Goal: Information Seeking & Learning: Learn about a topic

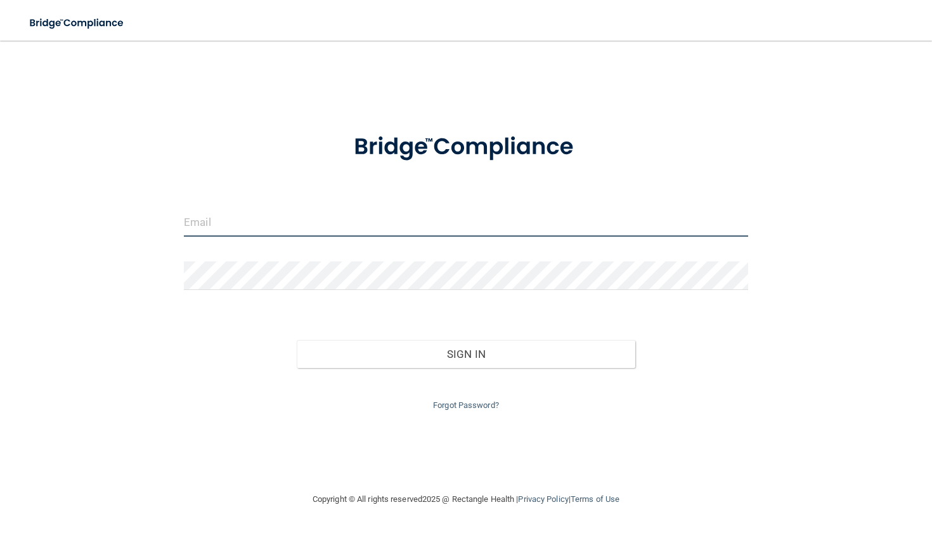
type input "[PERSON_NAME][EMAIL_ADDRESS][DOMAIN_NAME]"
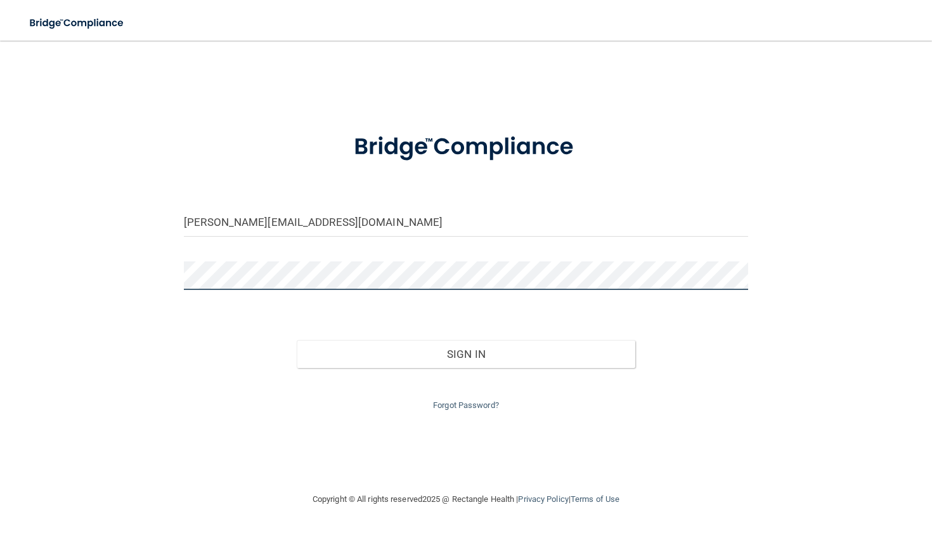
click at [466, 351] on button "Sign In" at bounding box center [466, 354] width 339 height 28
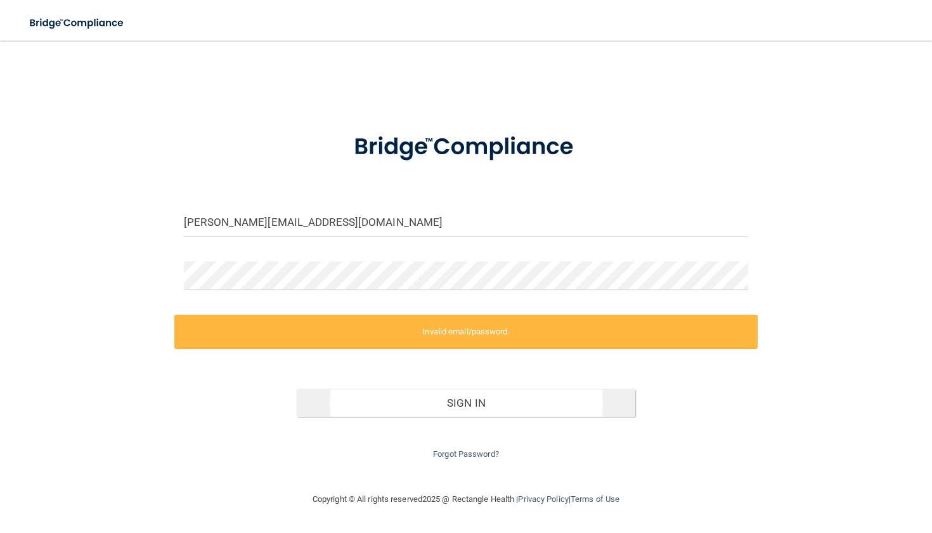
click at [448, 401] on button "Sign In" at bounding box center [466, 403] width 339 height 28
click at [446, 402] on button "Sign In" at bounding box center [466, 403] width 339 height 28
click at [706, 403] on div "Sign In" at bounding box center [466, 389] width 584 height 53
click at [476, 395] on button "Sign In" at bounding box center [466, 403] width 339 height 28
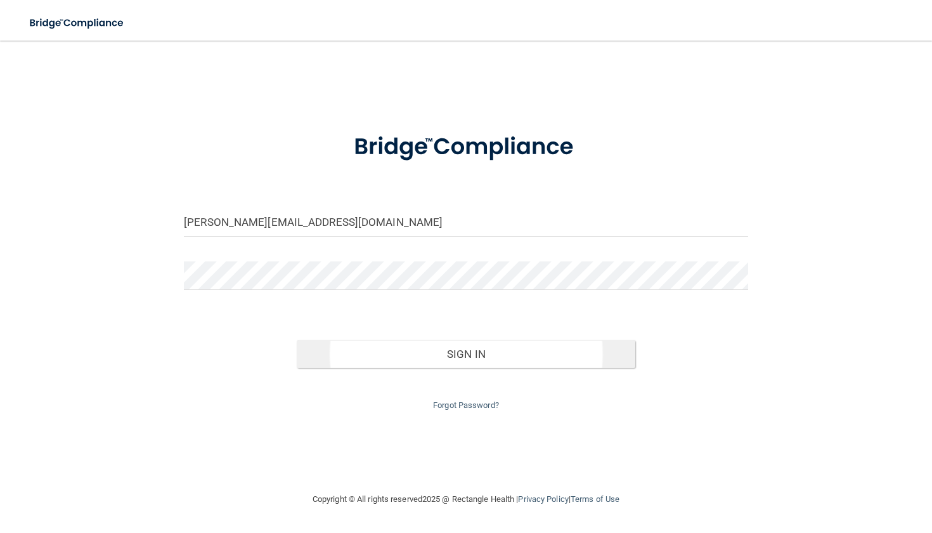
click at [490, 353] on button "Sign In" at bounding box center [466, 354] width 339 height 28
click at [508, 369] on div "Forgot Password?" at bounding box center [466, 391] width 584 height 46
click at [508, 360] on button "Sign In" at bounding box center [466, 354] width 339 height 28
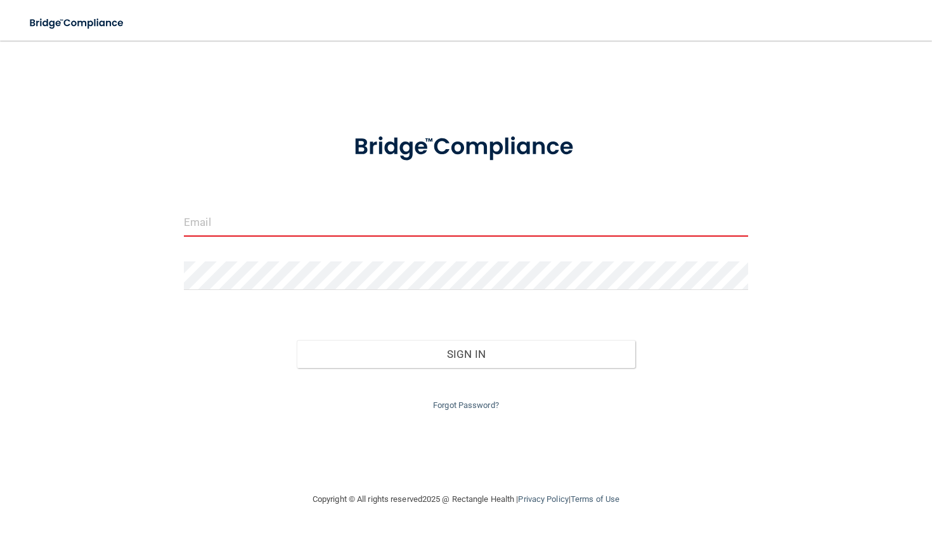
type input "[PERSON_NAME][EMAIL_ADDRESS][DOMAIN_NAME]"
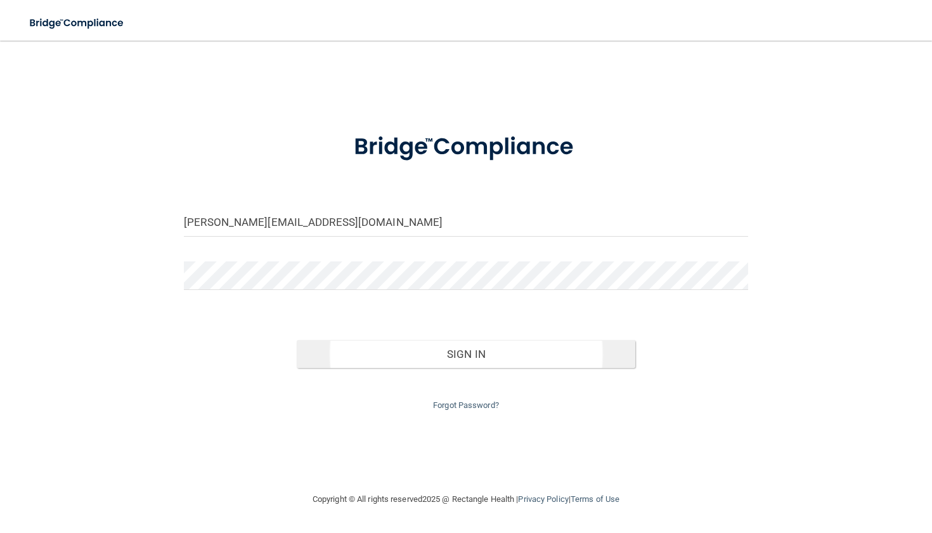
click at [447, 351] on button "Sign In" at bounding box center [466, 354] width 339 height 28
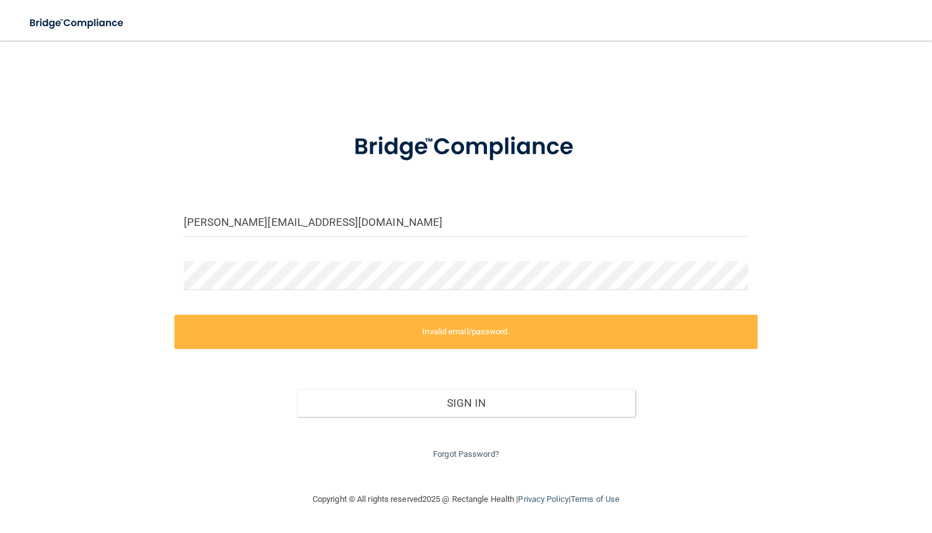
click at [455, 325] on label "Invalid email/password." at bounding box center [466, 332] width 584 height 34
click at [455, 449] on link "Forgot Password?" at bounding box center [466, 454] width 66 height 10
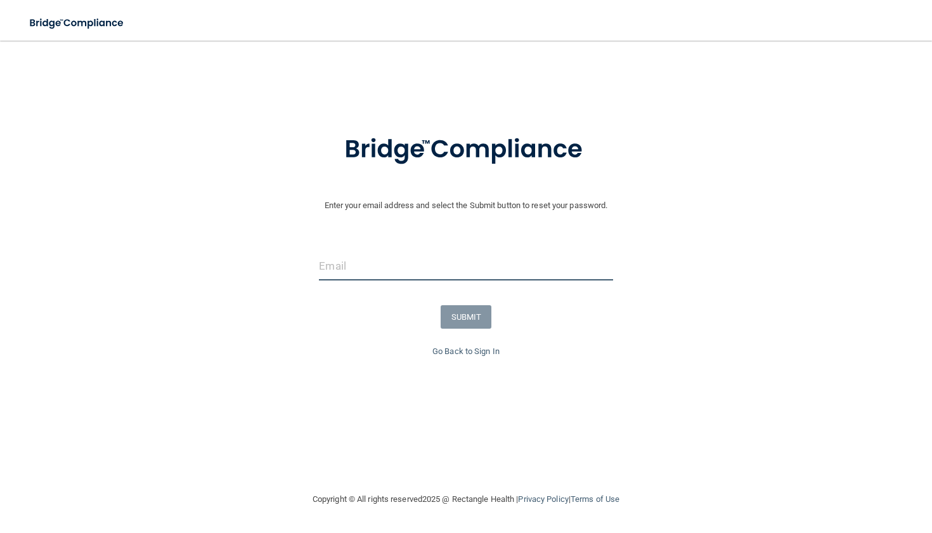
click at [455, 276] on input "email" at bounding box center [466, 266] width 294 height 29
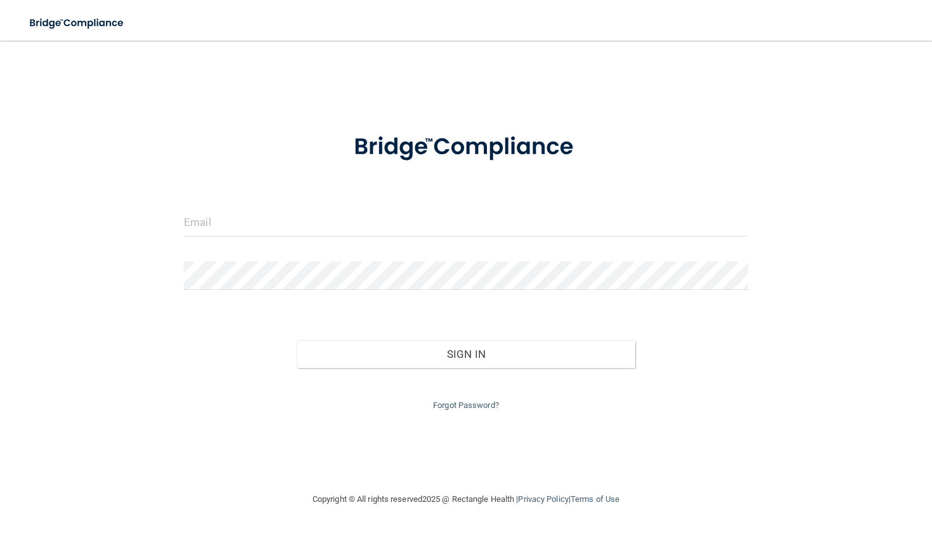
click at [216, 248] on form "Invalid email/password. You don't have permission to access that page. Sign In …" at bounding box center [466, 265] width 565 height 296
click at [222, 237] on div at bounding box center [466, 227] width 584 height 38
drag, startPoint x: 222, startPoint y: 237, endPoint x: 222, endPoint y: 230, distance: 7.6
click at [222, 230] on div at bounding box center [466, 227] width 584 height 38
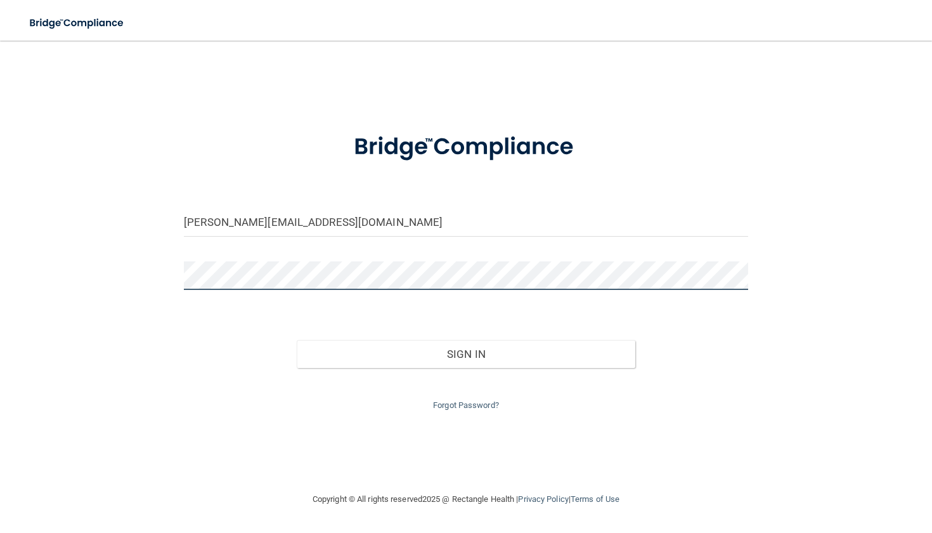
click at [466, 351] on button "Sign In" at bounding box center [466, 354] width 339 height 28
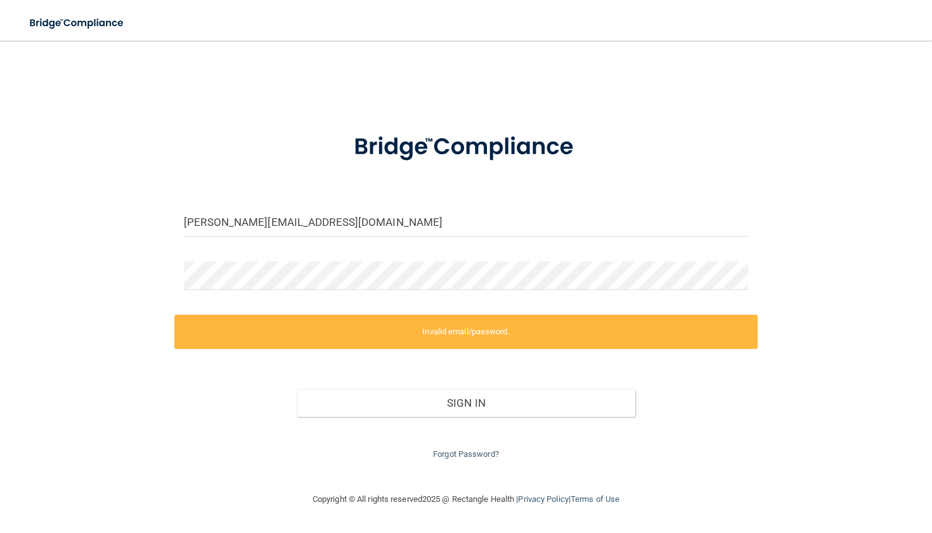
click at [476, 332] on label "Invalid email/password." at bounding box center [466, 332] width 584 height 34
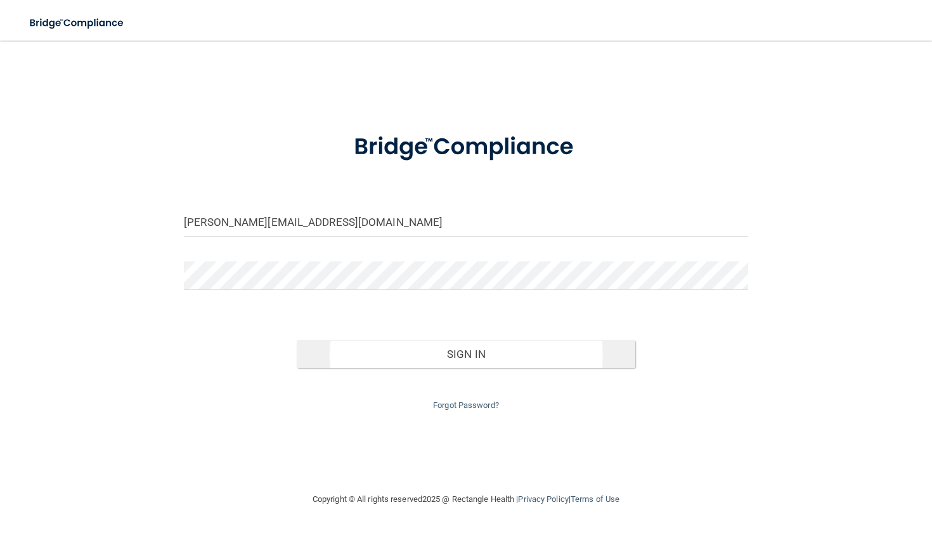
click at [398, 348] on button "Sign In" at bounding box center [466, 354] width 339 height 28
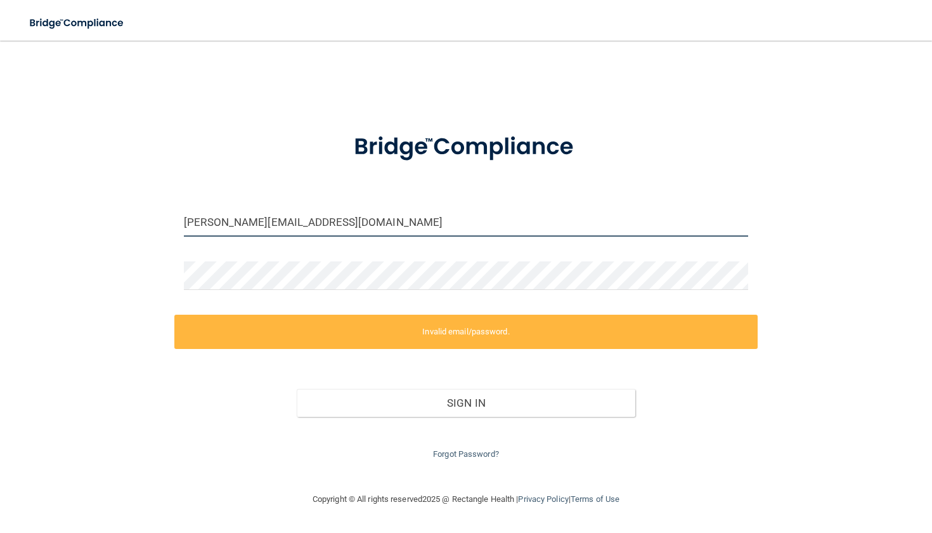
drag, startPoint x: 367, startPoint y: 211, endPoint x: 160, endPoint y: 225, distance: 207.3
click at [159, 225] on div "karla@fullertonfamilydental.com Invalid email/password. You don't have permissi…" at bounding box center [466, 266] width 882 height 426
drag, startPoint x: 219, startPoint y: 215, endPoint x: 399, endPoint y: 218, distance: 180.2
click at [399, 218] on input "[PERSON_NAME][EMAIL_ADDRESS][DOMAIN_NAME]" at bounding box center [466, 222] width 565 height 29
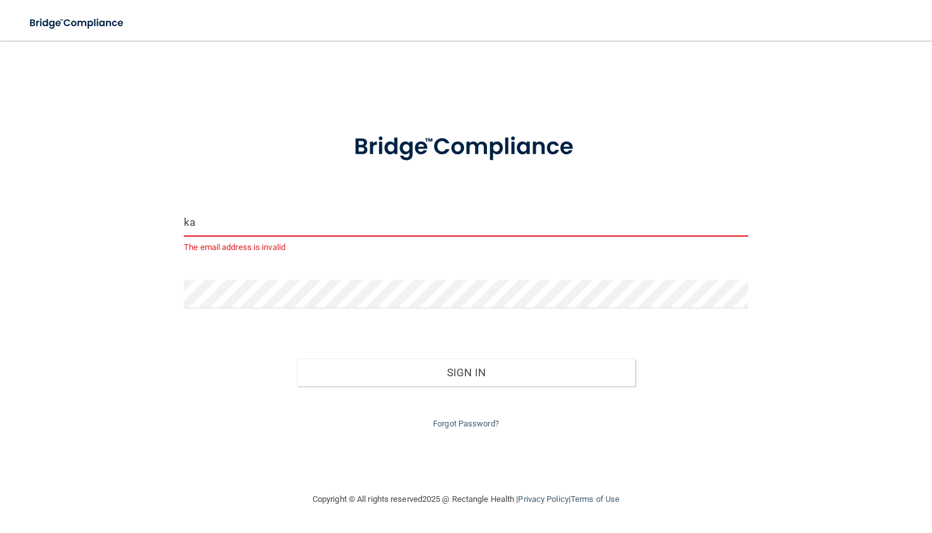
type input "k"
type input "[PERSON_NAME][EMAIL_ADDRESS][DOMAIN_NAME]"
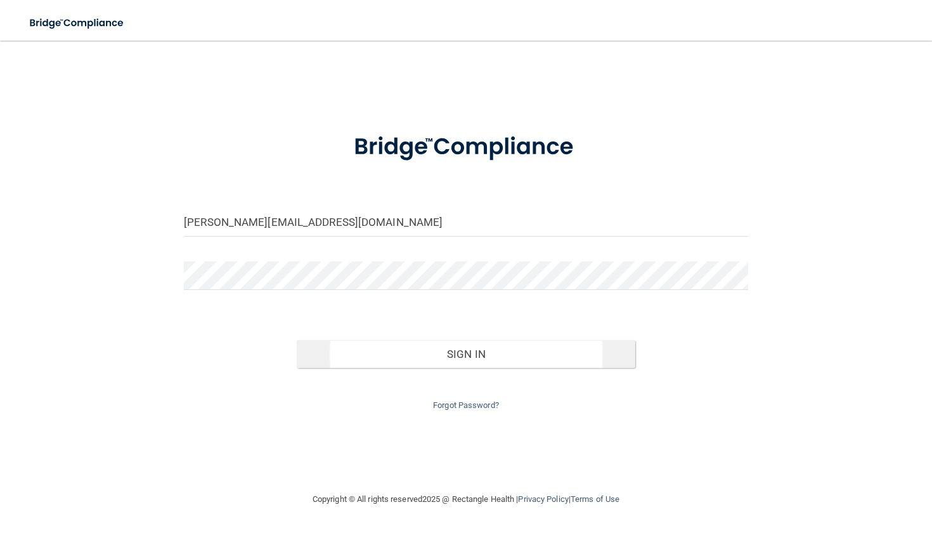
click at [487, 362] on button "Sign In" at bounding box center [466, 354] width 339 height 28
click at [427, 356] on button "Sign In" at bounding box center [466, 354] width 339 height 28
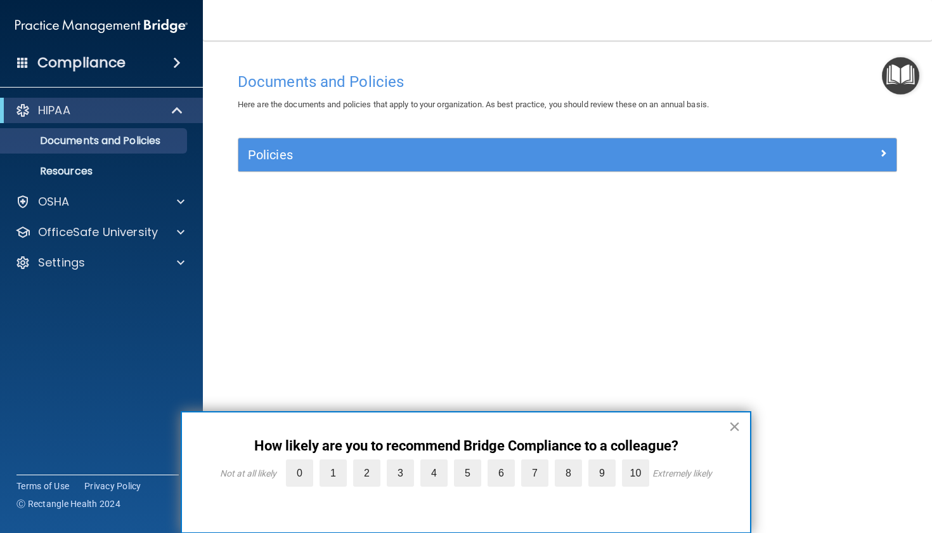
click at [738, 433] on button "×" at bounding box center [735, 426] width 12 height 20
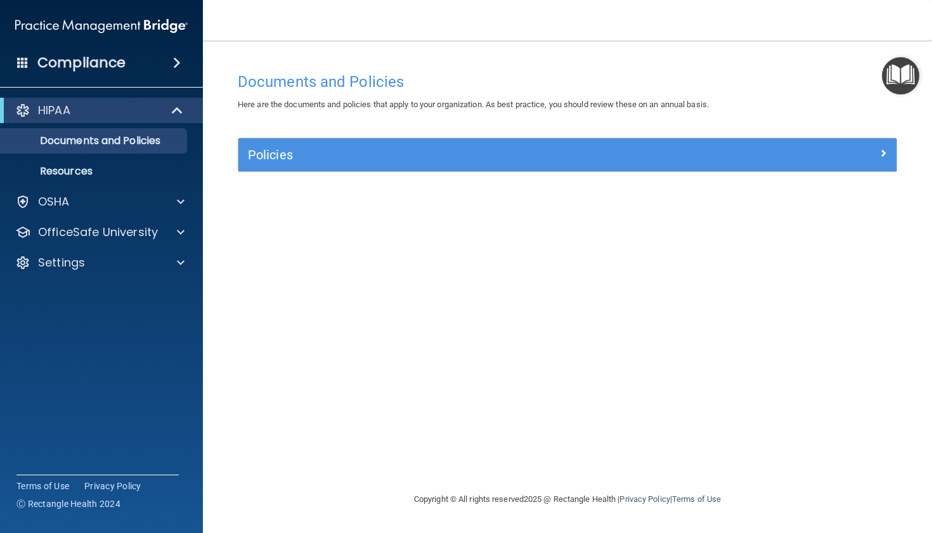
click at [160, 113] on div "HIPAA" at bounding box center [84, 110] width 157 height 15
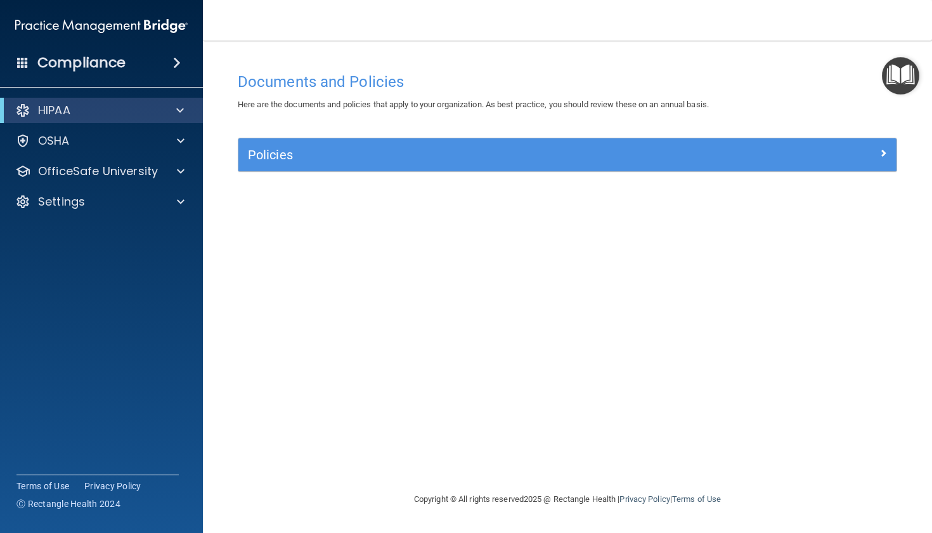
click at [160, 113] on div "HIPAA" at bounding box center [84, 110] width 157 height 15
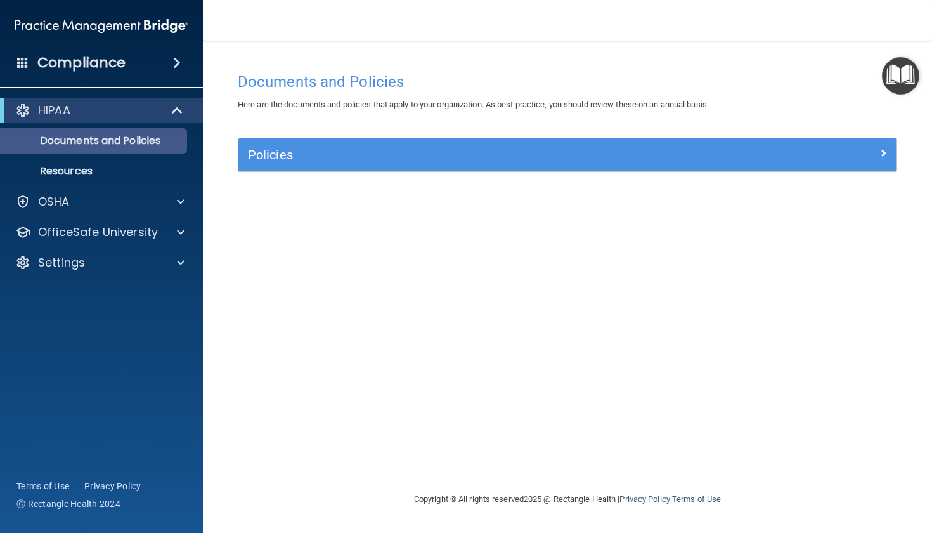
click at [143, 142] on p "Documents and Policies" at bounding box center [94, 140] width 173 height 13
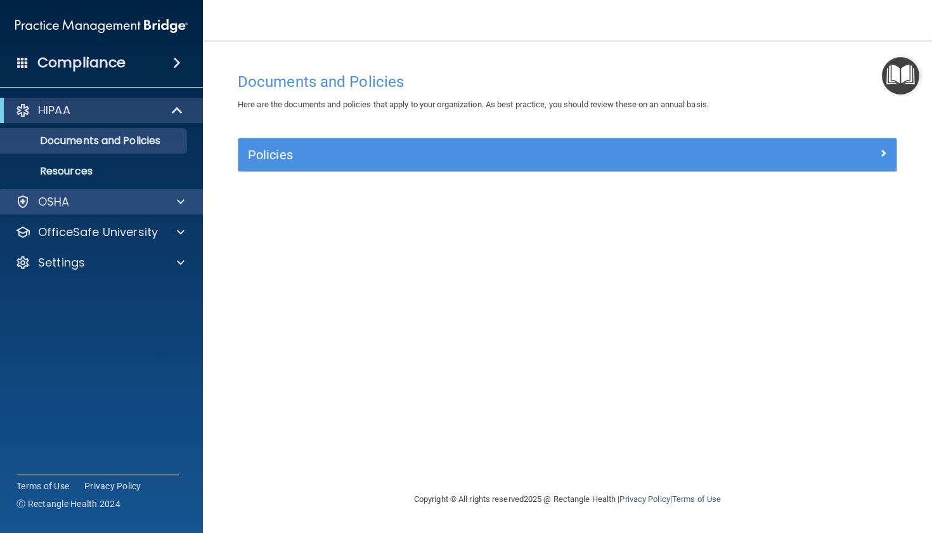
click at [107, 206] on div "OSHA" at bounding box center [84, 201] width 157 height 15
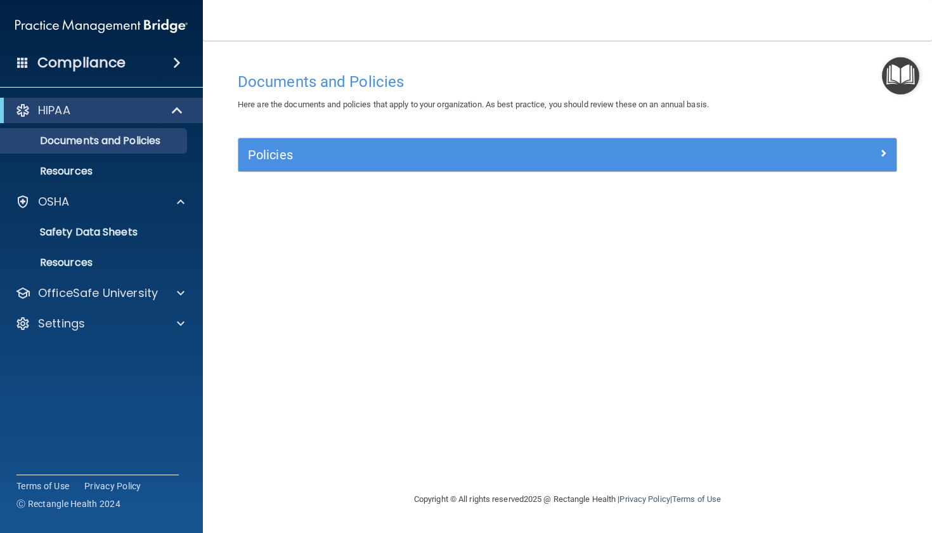
click at [88, 70] on h4 "Compliance" at bounding box center [81, 63] width 88 height 18
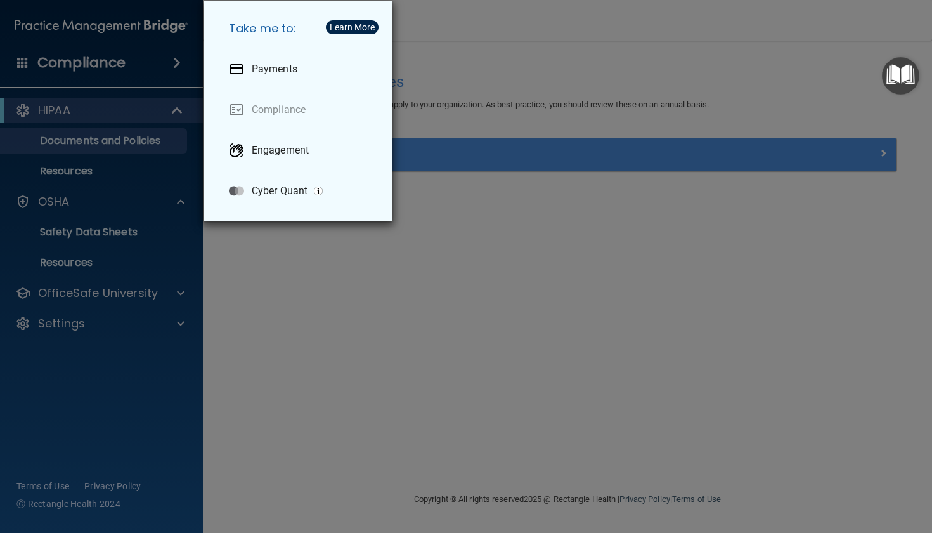
click at [168, 108] on div "Take me to: Payments Compliance Engagement Cyber Quant" at bounding box center [466, 266] width 932 height 533
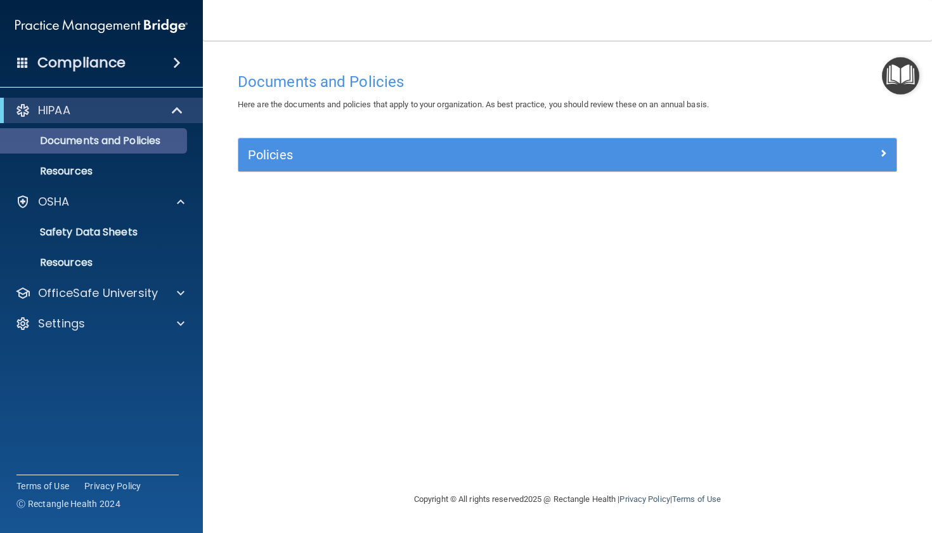
click at [157, 141] on p "Documents and Policies" at bounding box center [94, 140] width 173 height 13
click at [884, 153] on span at bounding box center [884, 152] width 8 height 15
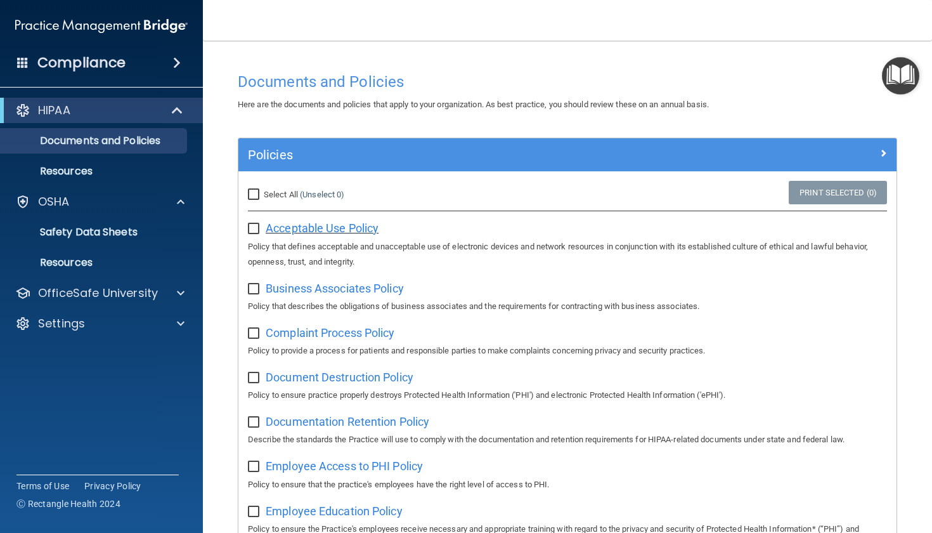
click at [301, 227] on span "Acceptable Use Policy" at bounding box center [322, 227] width 113 height 13
click at [899, 75] on img "Open Resource Center" at bounding box center [900, 75] width 37 height 37
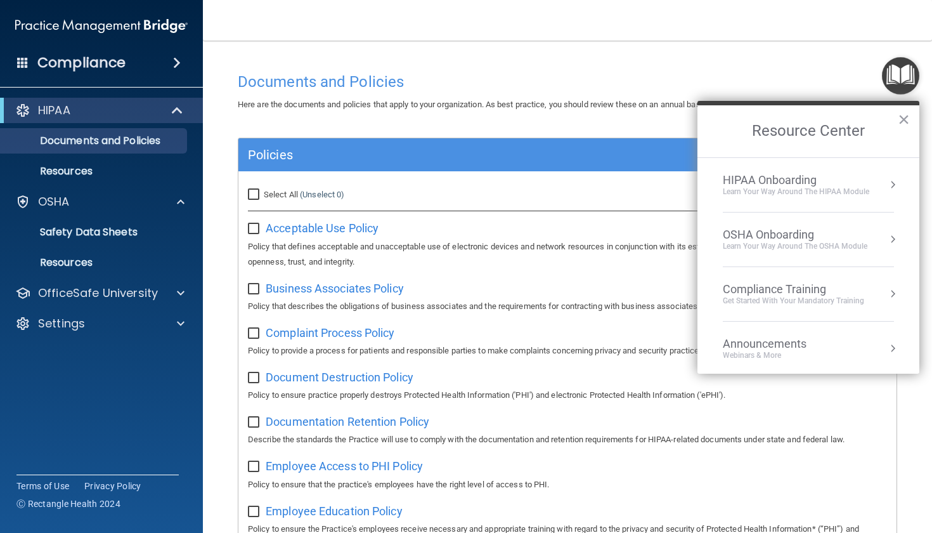
click at [795, 188] on div "Learn Your Way around the HIPAA module" at bounding box center [796, 191] width 147 height 11
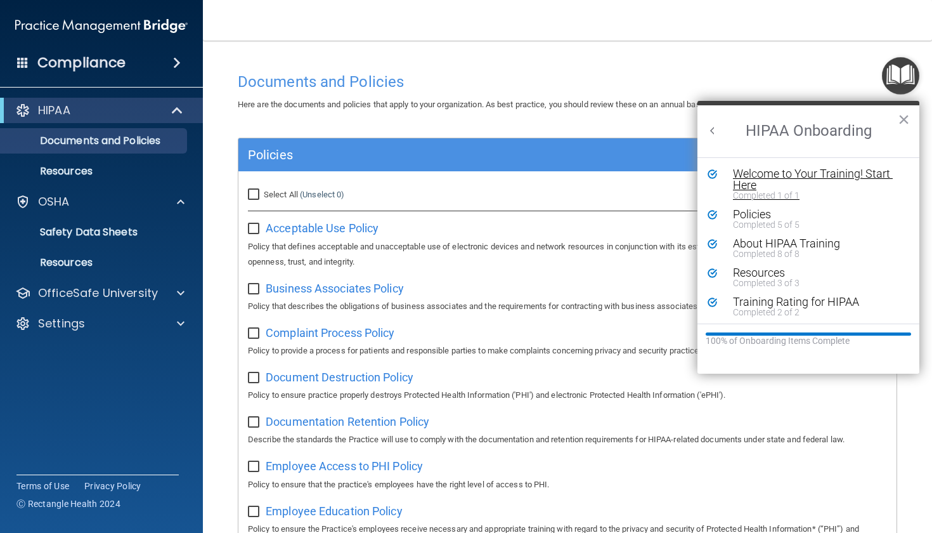
click at [797, 174] on div "Welcome to Your Training! Start Here" at bounding box center [813, 179] width 160 height 23
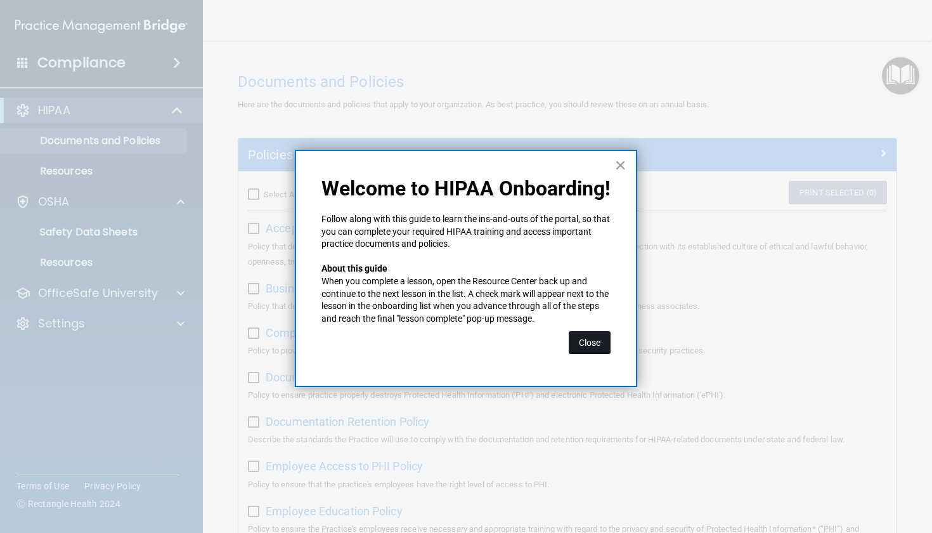
click at [589, 336] on button "Close" at bounding box center [590, 342] width 42 height 23
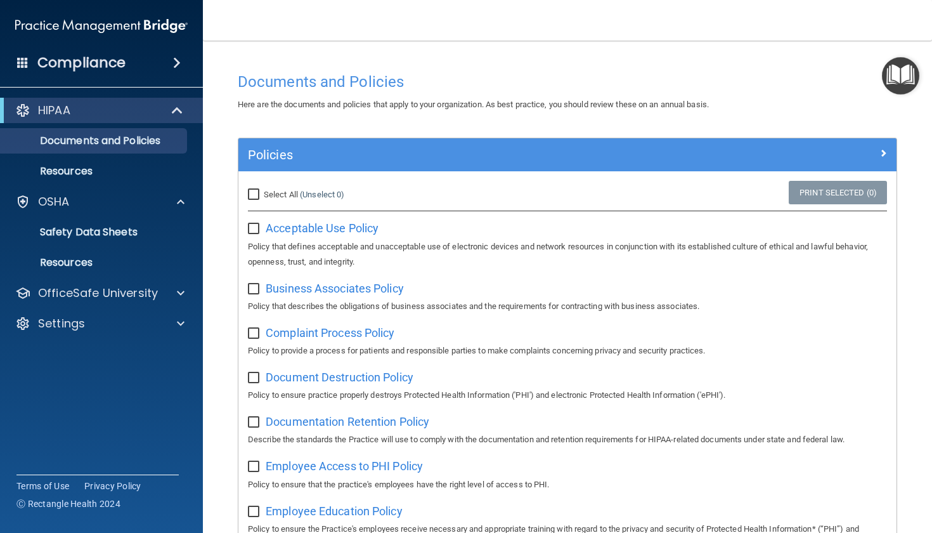
click at [899, 72] on img "Open Resource Center" at bounding box center [900, 75] width 37 height 37
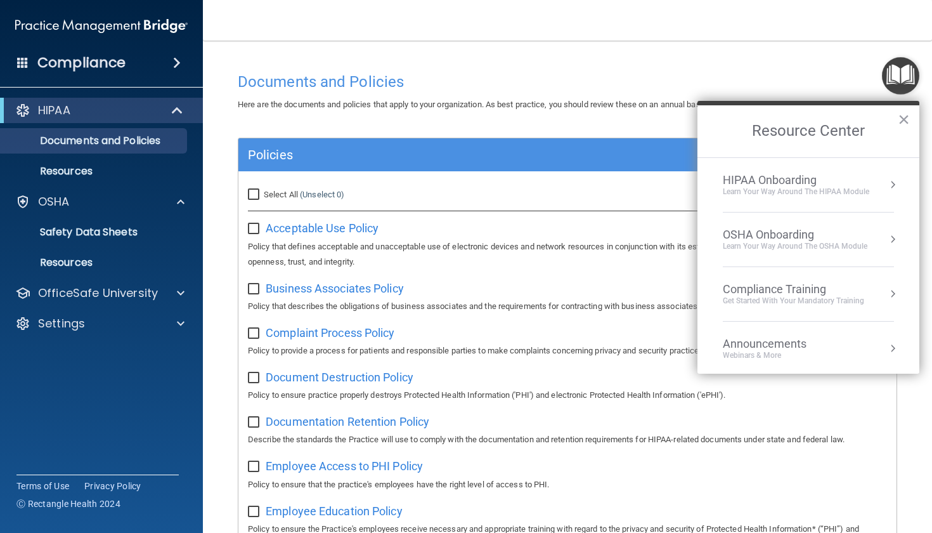
click at [887, 178] on button "Resource Center" at bounding box center [893, 184] width 13 height 13
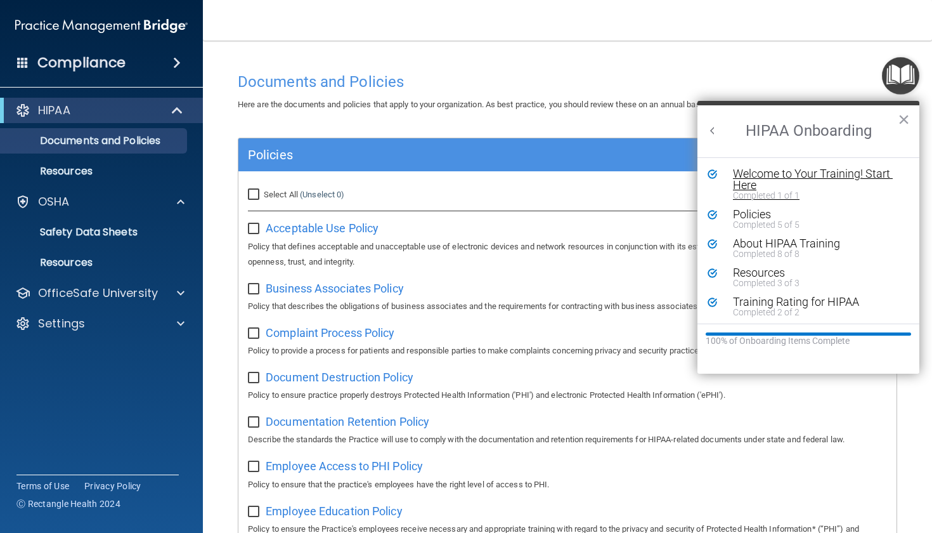
click at [785, 174] on div "Welcome to Your Training! Start Here" at bounding box center [813, 179] width 160 height 23
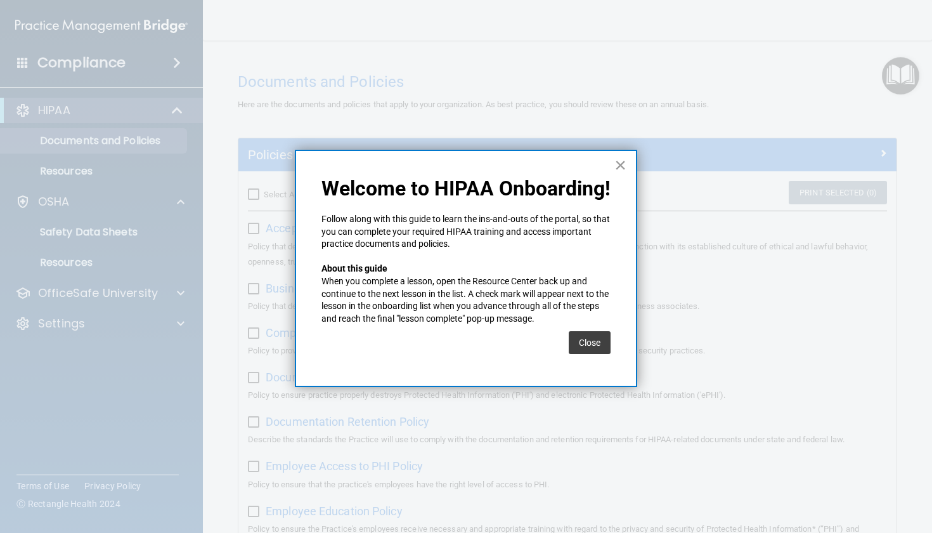
click at [620, 167] on button "×" at bounding box center [621, 165] width 12 height 20
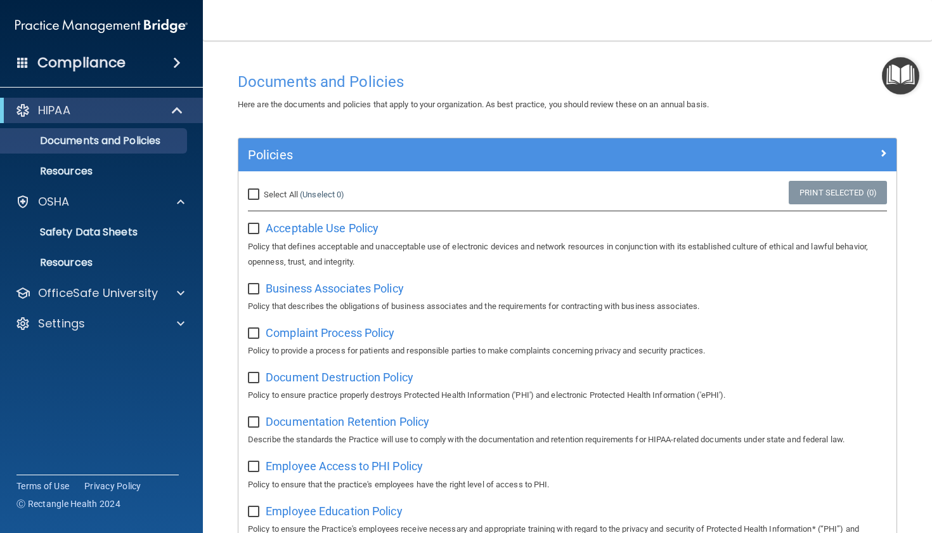
click at [892, 81] on img "Open Resource Center" at bounding box center [900, 75] width 37 height 37
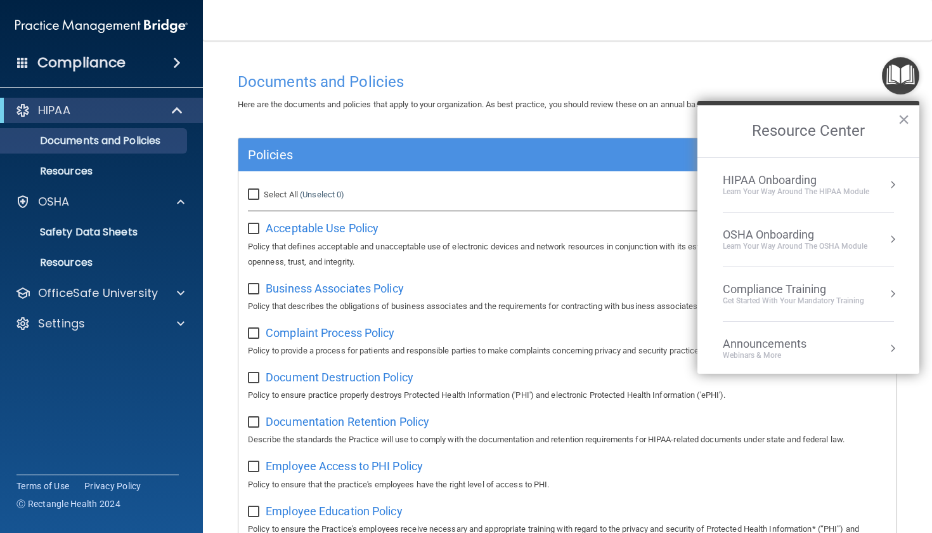
click at [776, 182] on div "HIPAA Onboarding" at bounding box center [796, 180] width 147 height 14
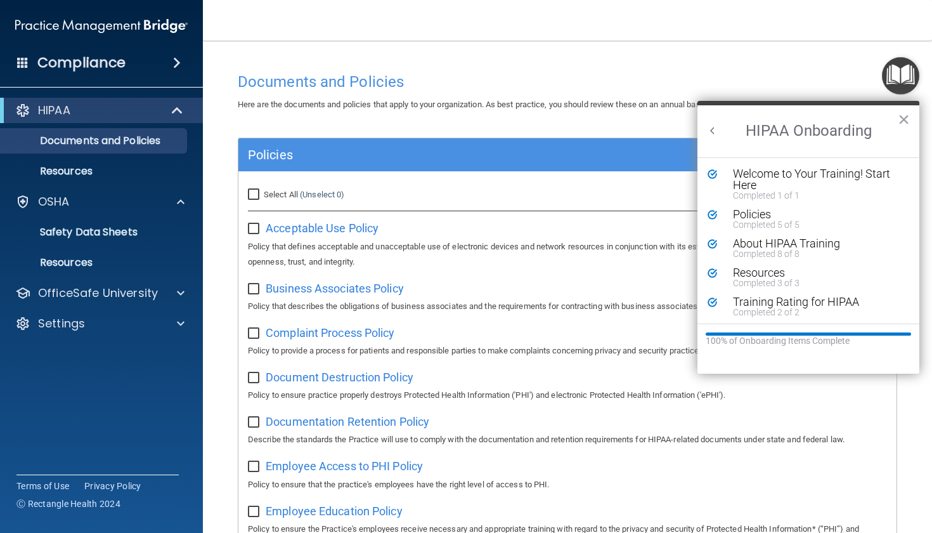
click at [259, 287] on input "checkbox" at bounding box center [255, 289] width 15 height 10
checkbox input "true"
click at [254, 186] on div "Select All (Unselect 1) Unselect All" at bounding box center [347, 195] width 219 height 28
click at [253, 192] on input "Select All (Unselect 1) Unselect All" at bounding box center [255, 195] width 15 height 10
checkbox input "true"
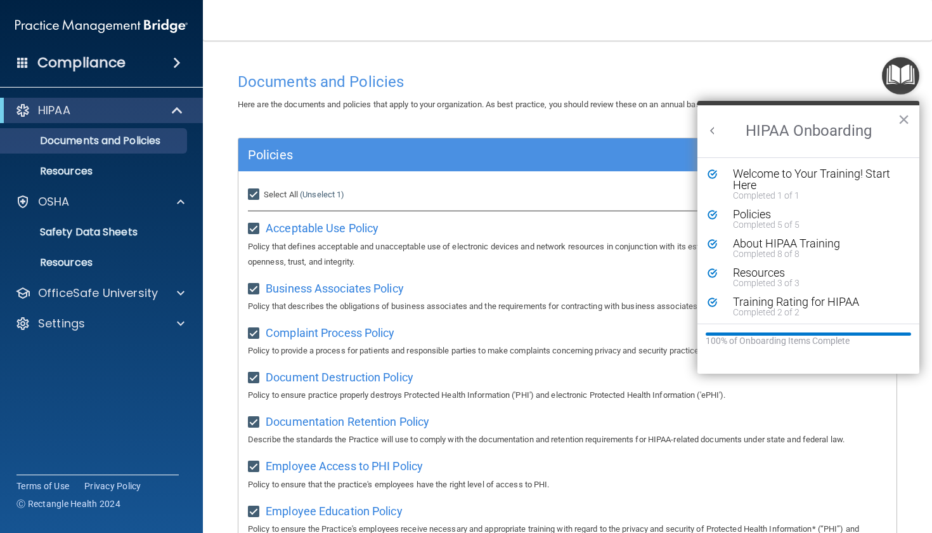
checkbox input "true"
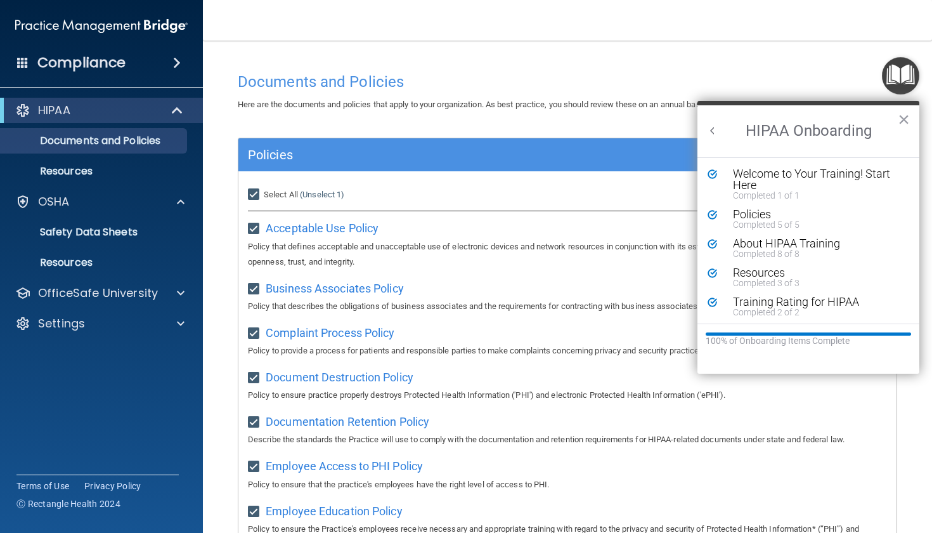
checkbox input "true"
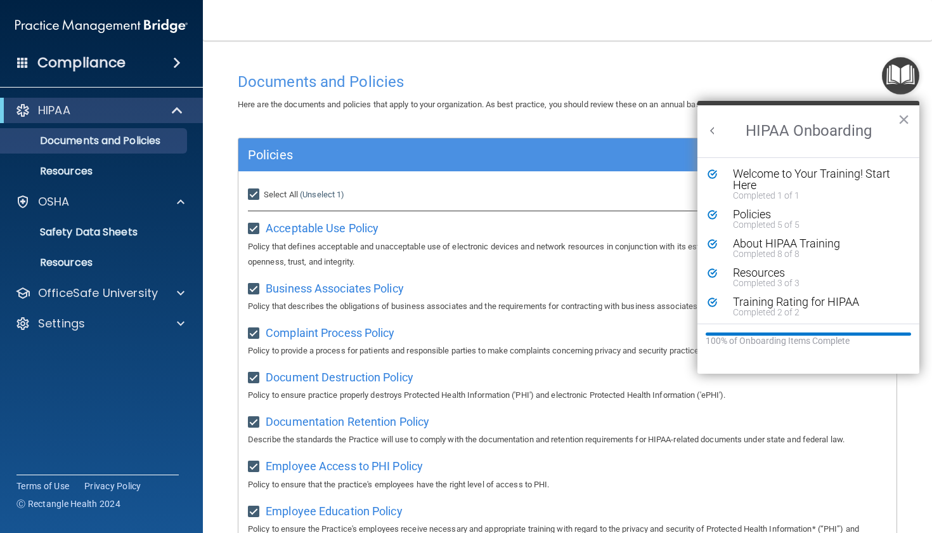
checkbox input "true"
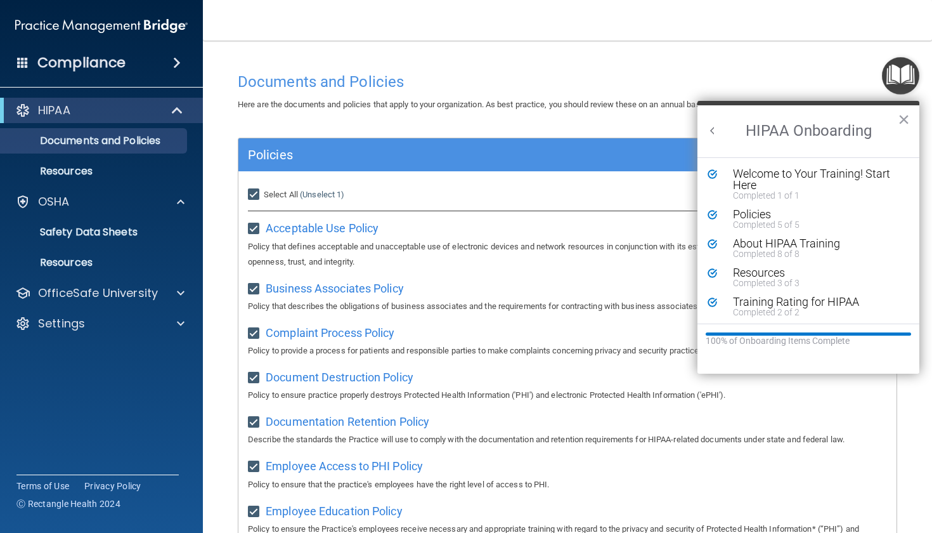
checkbox input "true"
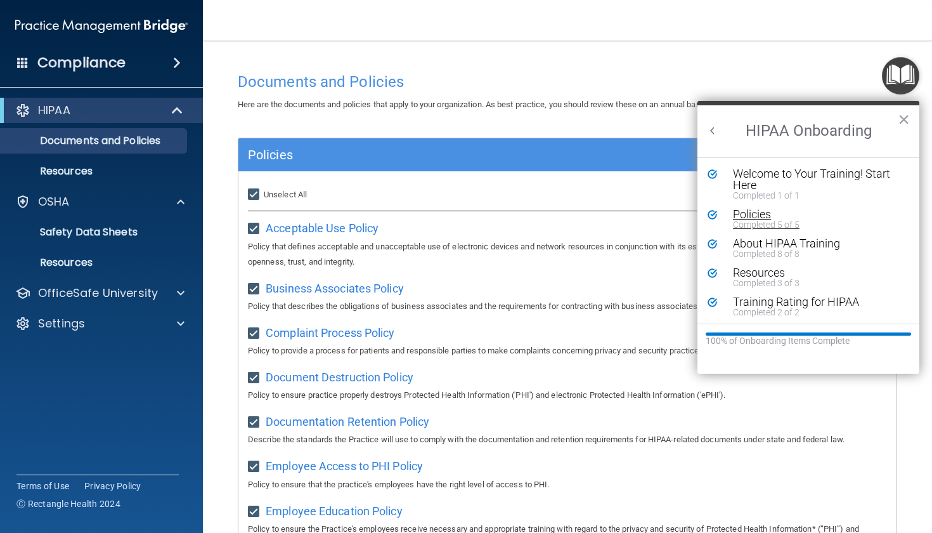
click at [761, 216] on div "Policies" at bounding box center [813, 214] width 160 height 11
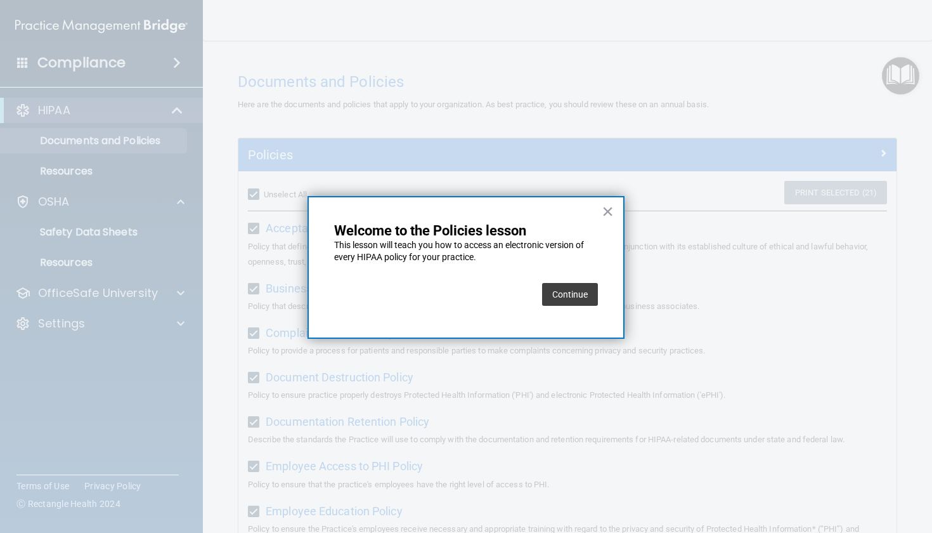
click at [583, 296] on button "Continue" at bounding box center [570, 294] width 56 height 23
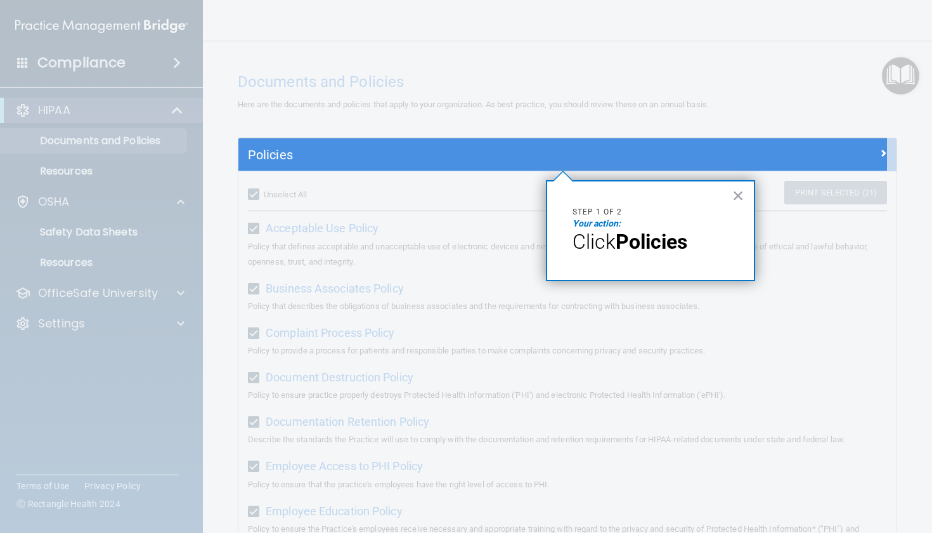
click at [607, 239] on span "Click" at bounding box center [594, 242] width 43 height 24
click at [726, 247] on p "Click Policies" at bounding box center [651, 242] width 156 height 24
click at [617, 277] on div "× Step 1 of 2 Your action: Click Policies" at bounding box center [650, 230] width 209 height 101
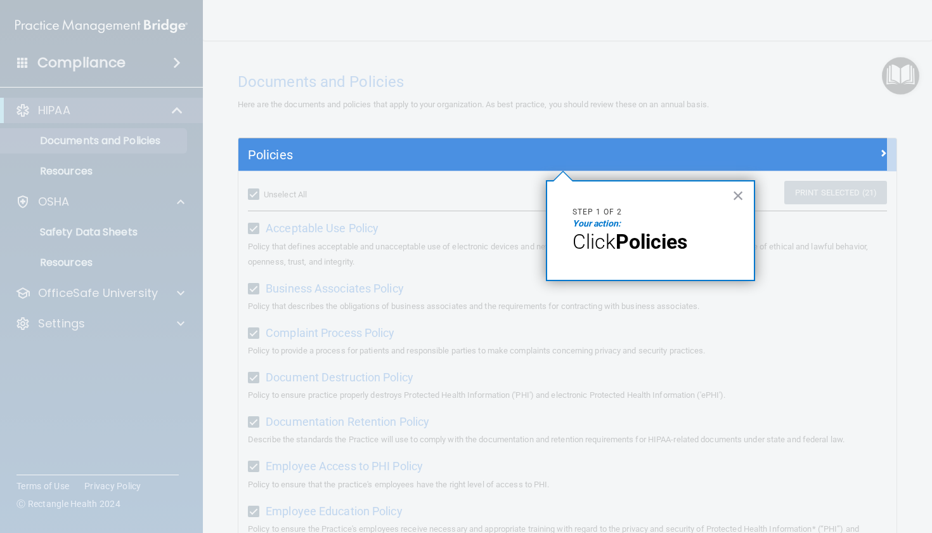
click at [617, 277] on div "× Step 1 of 2 Your action: Click Policies" at bounding box center [650, 230] width 209 height 101
click at [280, 150] on h5 "Policies" at bounding box center [485, 155] width 475 height 14
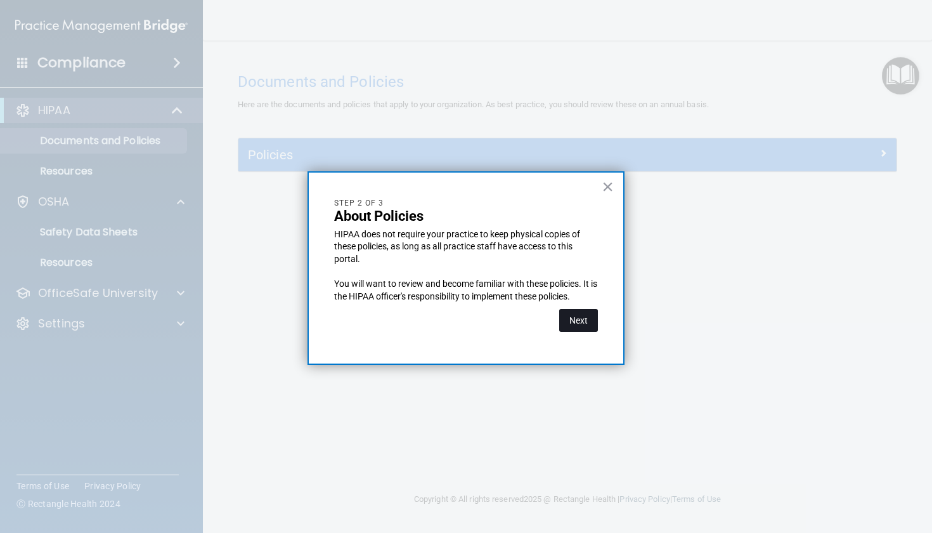
click at [580, 319] on button "Next" at bounding box center [578, 320] width 39 height 23
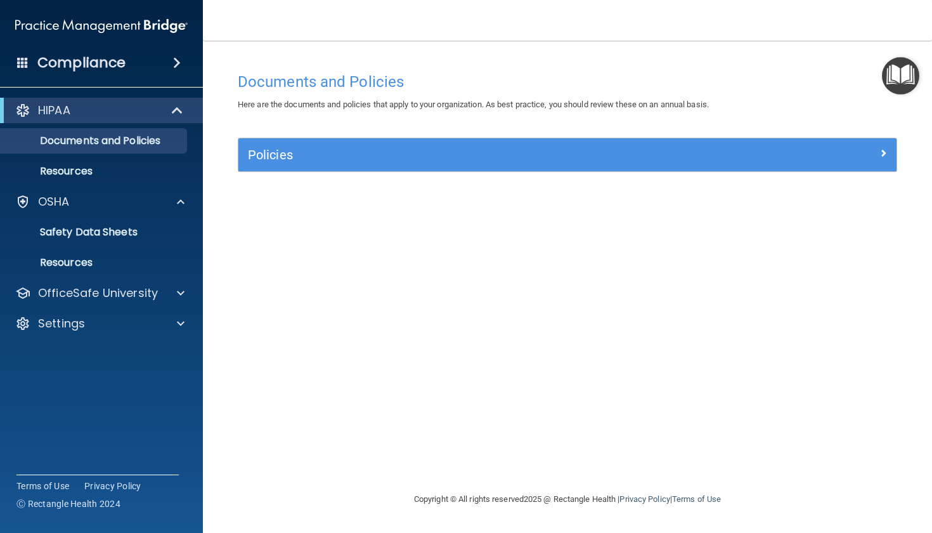
click at [885, 151] on span at bounding box center [884, 152] width 8 height 15
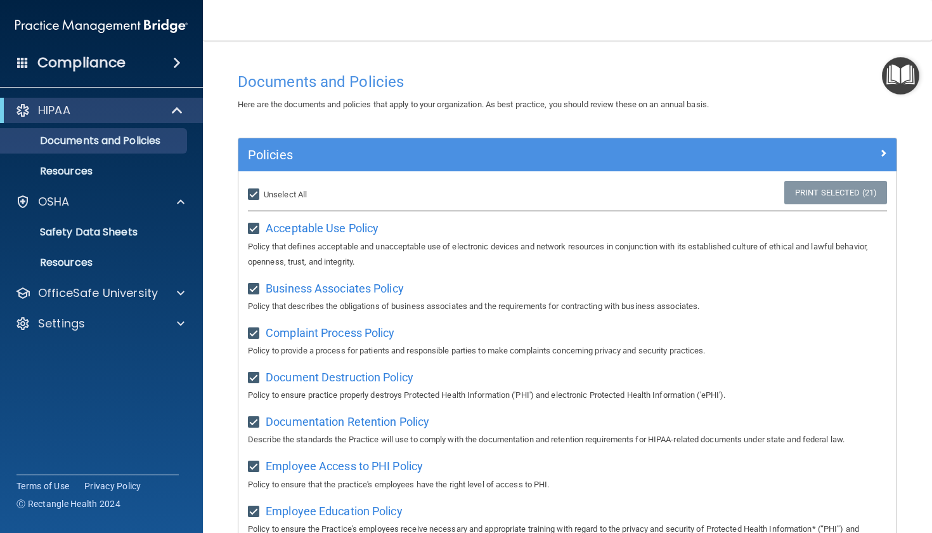
click at [901, 84] on img "Open Resource Center" at bounding box center [900, 75] width 37 height 37
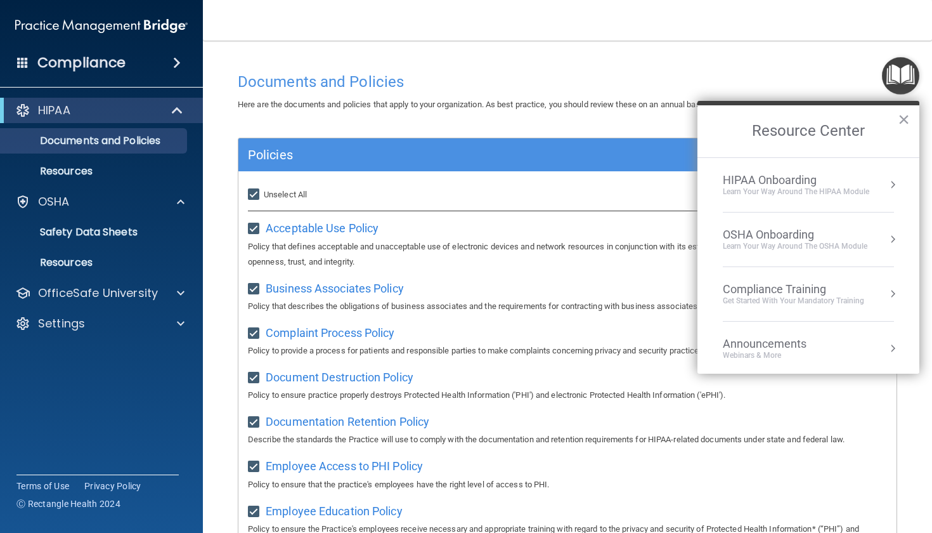
click at [830, 174] on div "HIPAA Onboarding" at bounding box center [796, 180] width 147 height 14
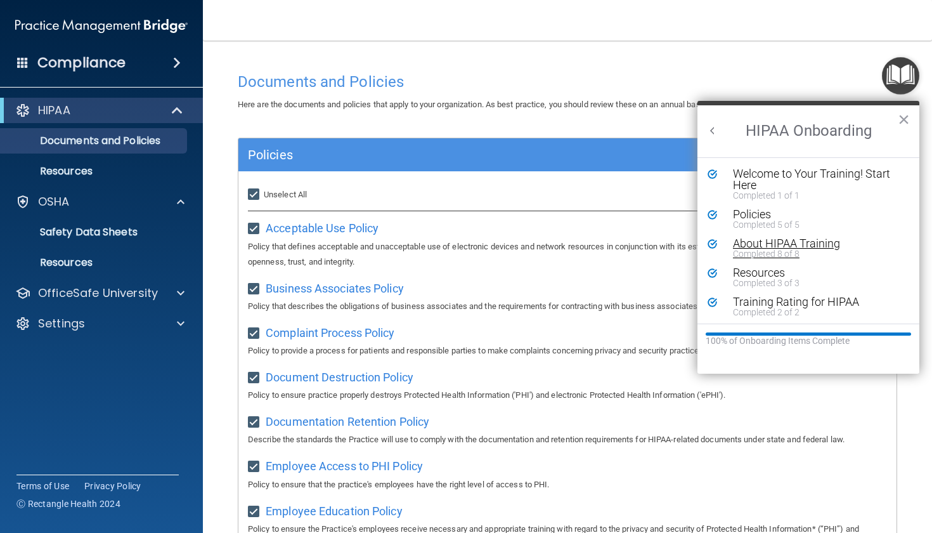
click at [760, 247] on div "About HIPAA Training" at bounding box center [813, 243] width 160 height 11
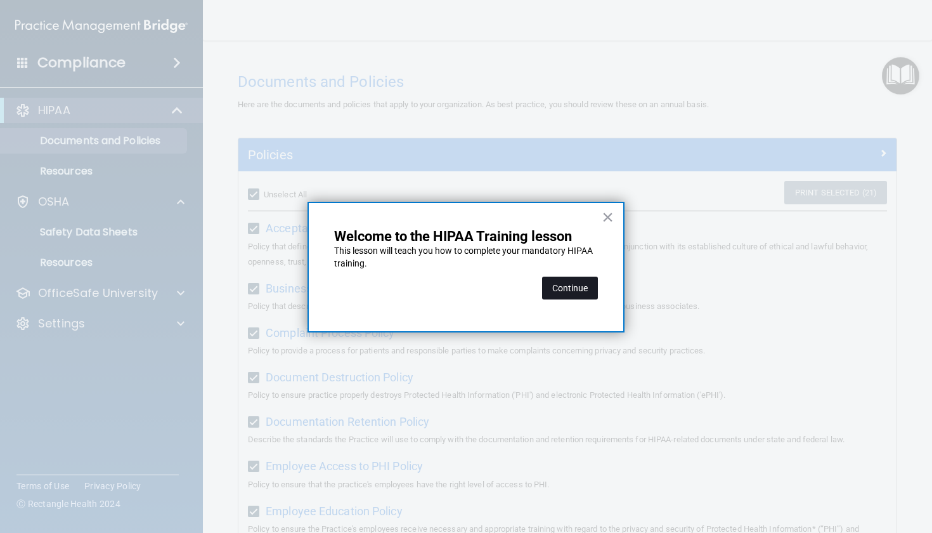
click at [577, 280] on button "Continue" at bounding box center [570, 288] width 56 height 23
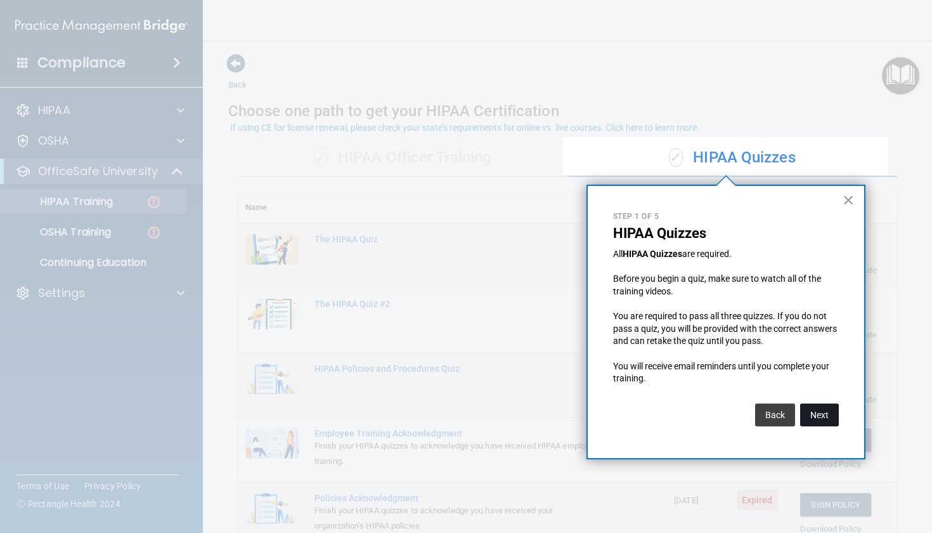
click at [821, 405] on button "Next" at bounding box center [819, 414] width 39 height 23
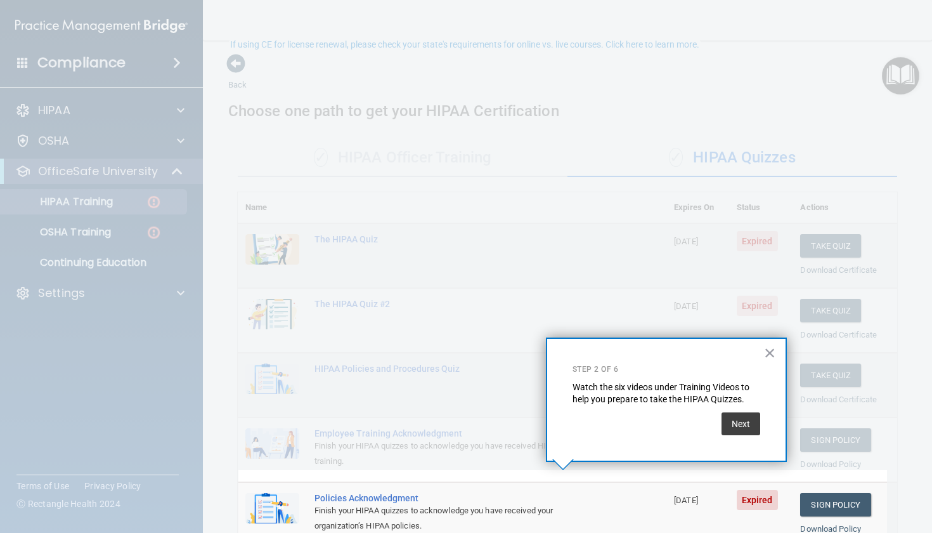
scroll to position [83, 0]
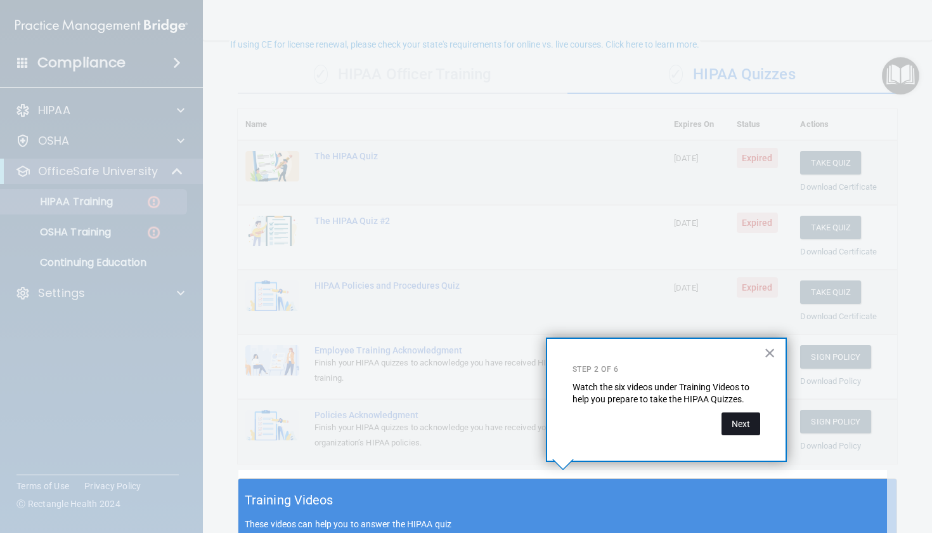
click at [746, 420] on button "Next" at bounding box center [741, 423] width 39 height 23
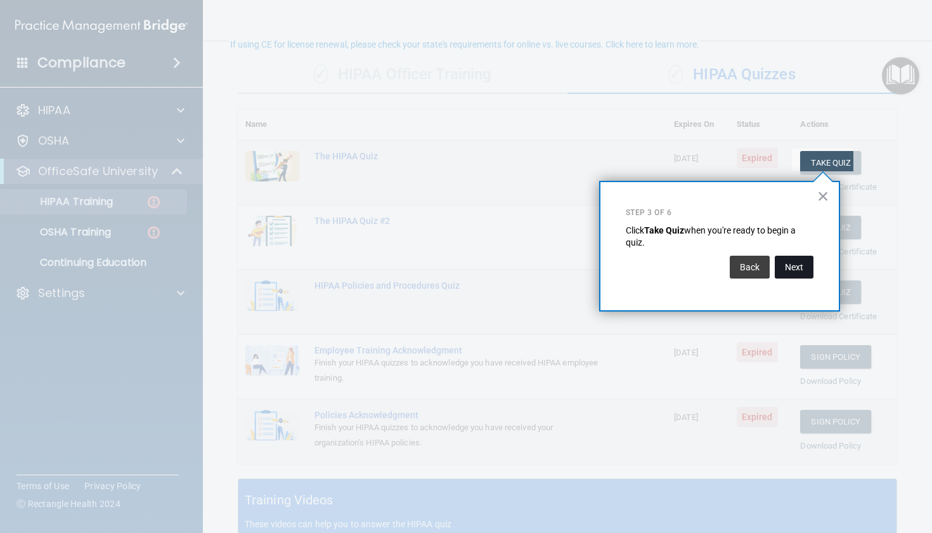
click at [803, 270] on button "Next" at bounding box center [794, 267] width 39 height 23
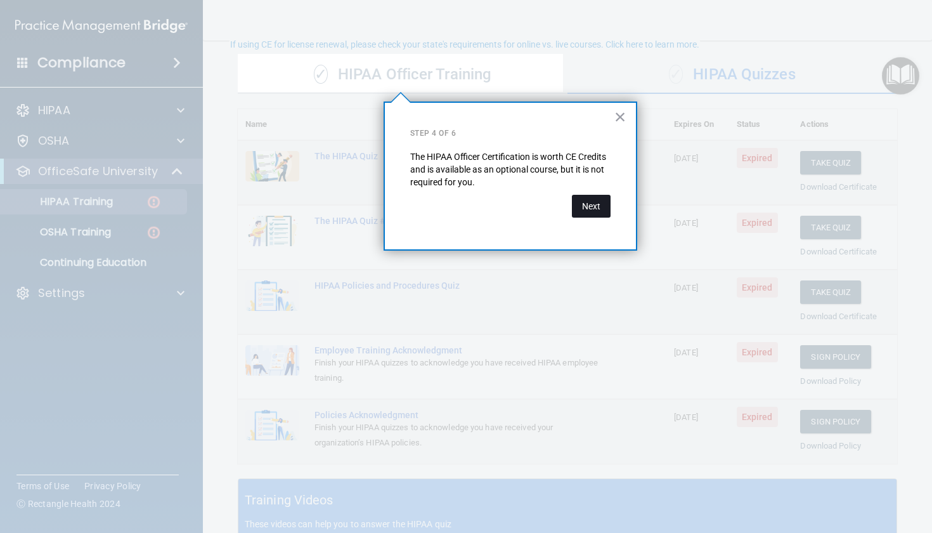
click at [589, 209] on button "Next" at bounding box center [591, 206] width 39 height 23
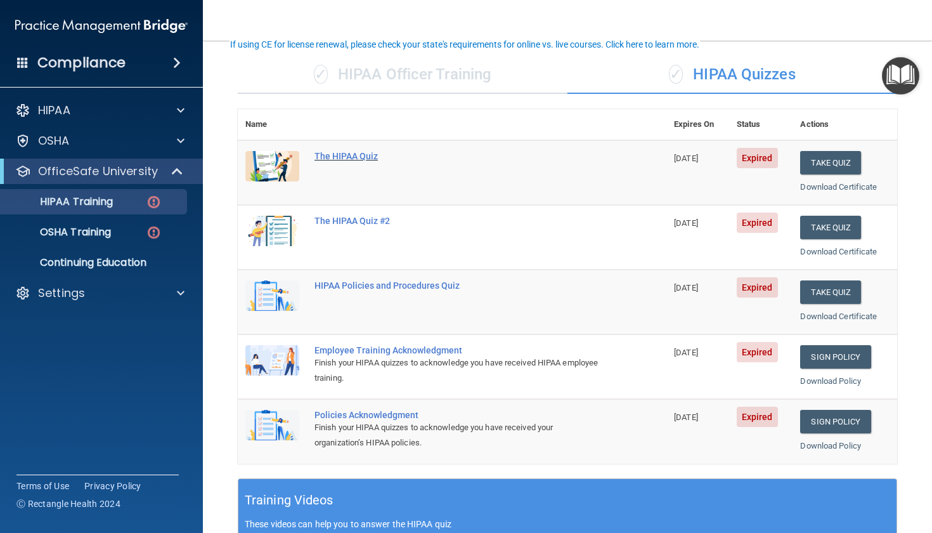
click at [352, 152] on div "The HIPAA Quiz" at bounding box center [459, 156] width 289 height 10
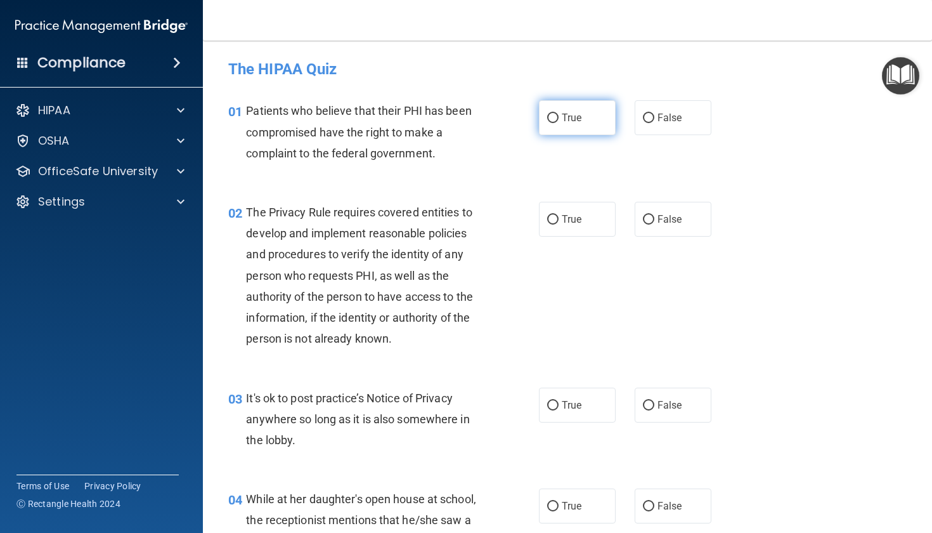
click at [547, 119] on input "True" at bounding box center [552, 119] width 11 height 10
radio input "true"
click at [548, 215] on input "True" at bounding box center [552, 220] width 11 height 10
radio input "true"
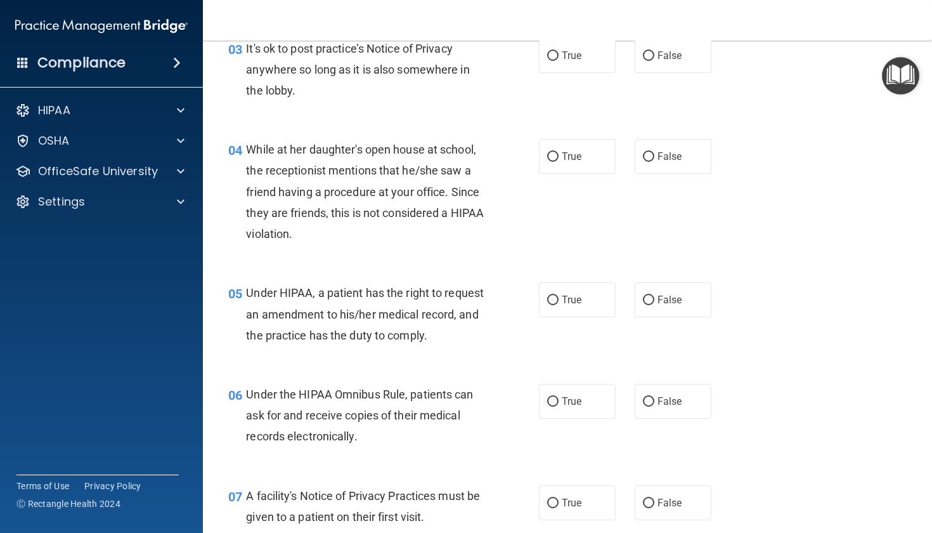
scroll to position [317, 0]
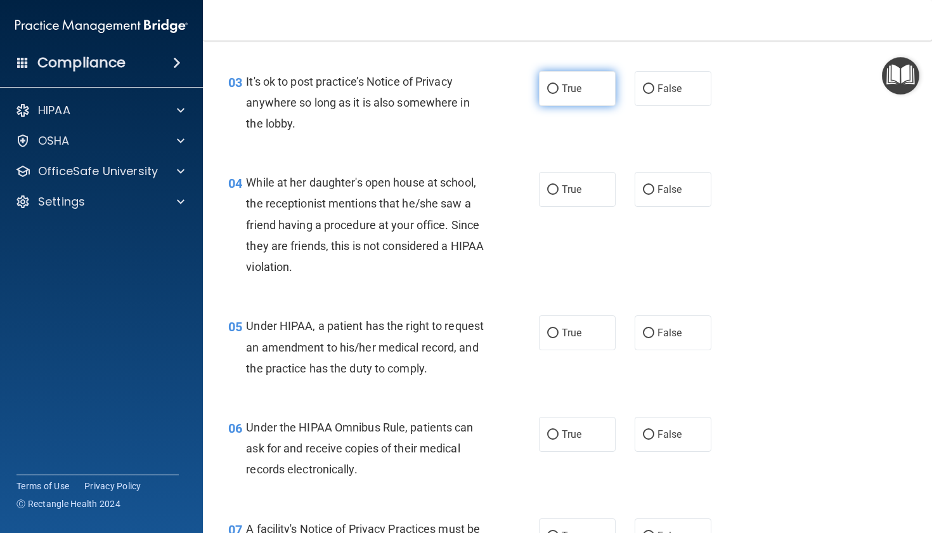
click at [552, 88] on input "True" at bounding box center [552, 89] width 11 height 10
radio input "true"
click at [643, 186] on input "False" at bounding box center [648, 190] width 11 height 10
radio input "true"
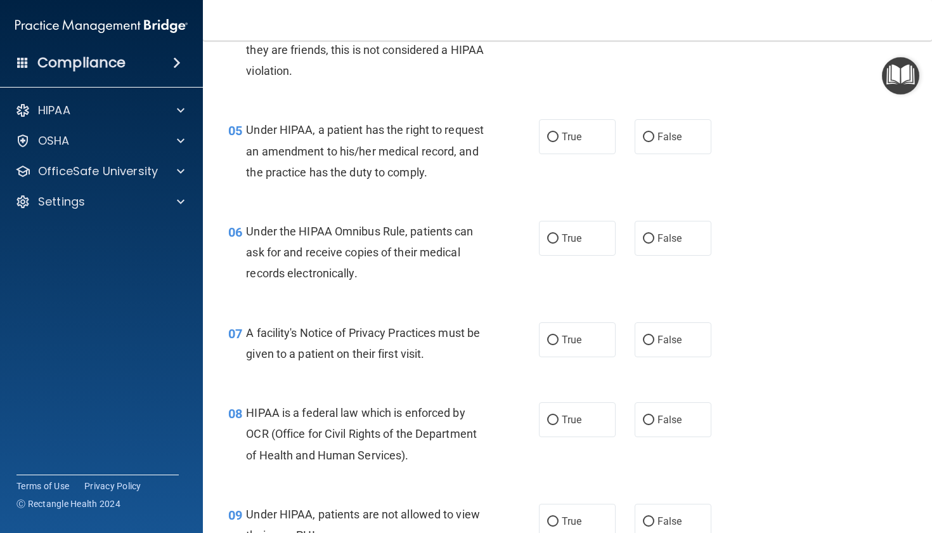
scroll to position [521, 0]
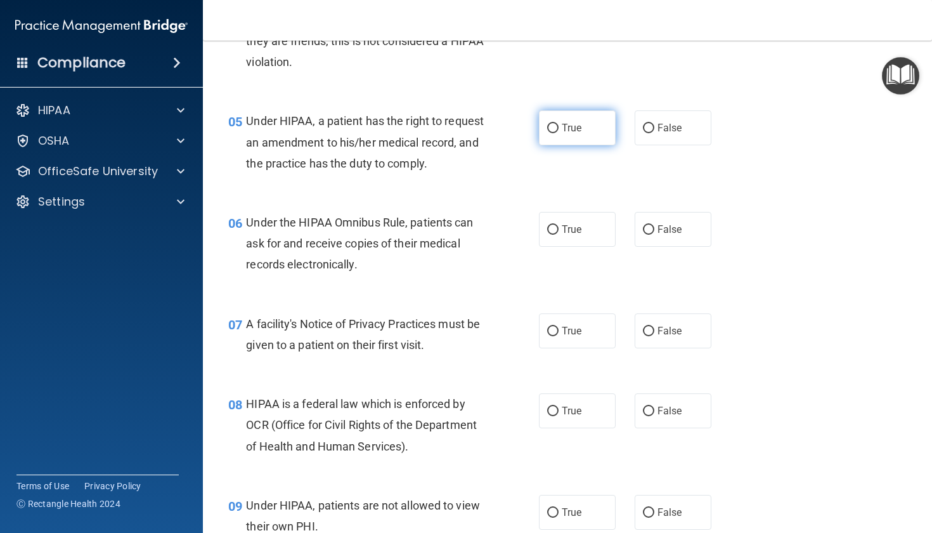
click at [547, 126] on input "True" at bounding box center [552, 129] width 11 height 10
radio input "true"
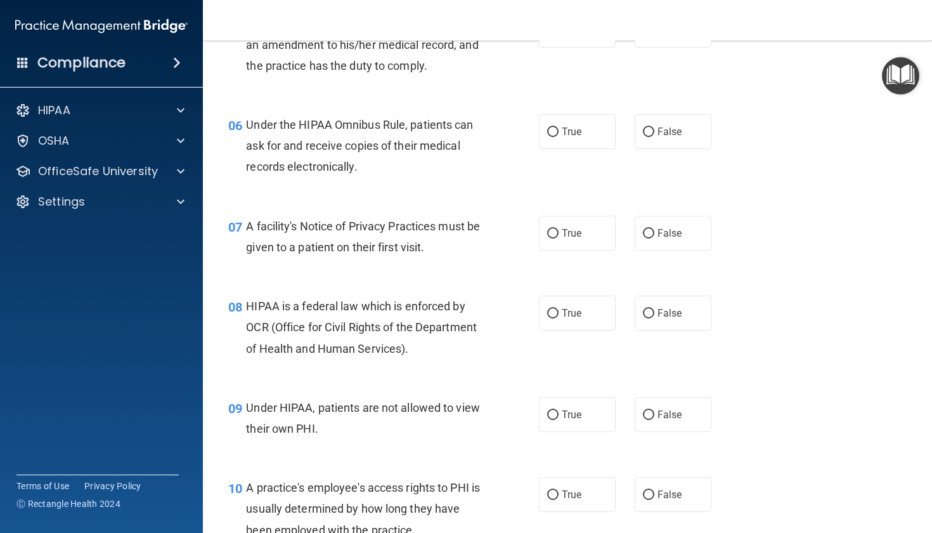
scroll to position [633, 0]
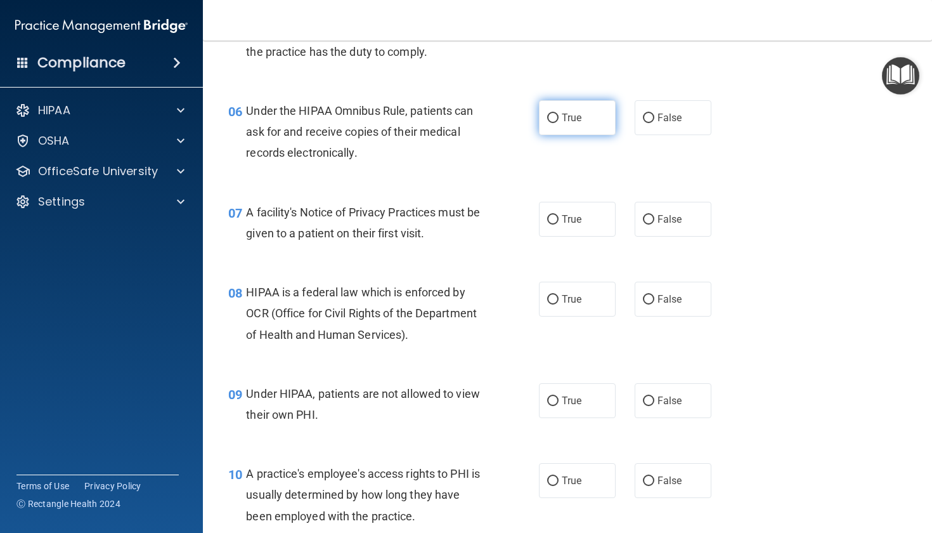
click at [551, 123] on input "True" at bounding box center [552, 119] width 11 height 10
radio input "true"
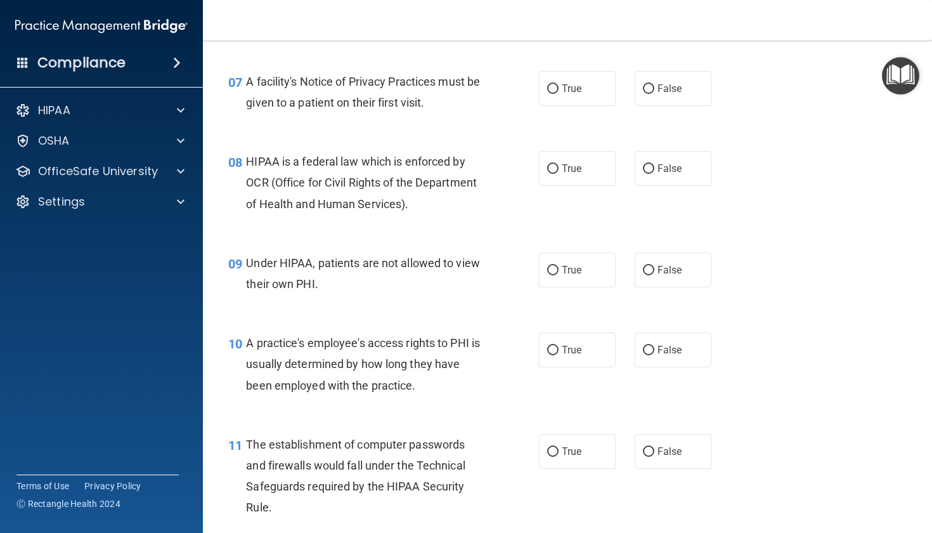
scroll to position [773, 0]
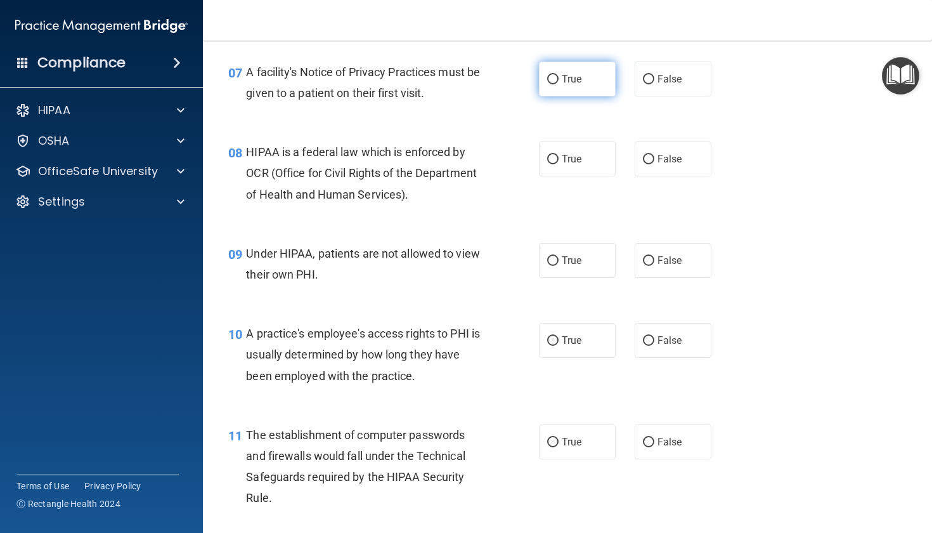
click at [554, 91] on label "True" at bounding box center [577, 79] width 77 height 35
click at [554, 84] on input "True" at bounding box center [552, 80] width 11 height 10
radio input "true"
click at [563, 165] on span "True" at bounding box center [572, 159] width 20 height 12
click at [559, 164] on input "True" at bounding box center [552, 160] width 11 height 10
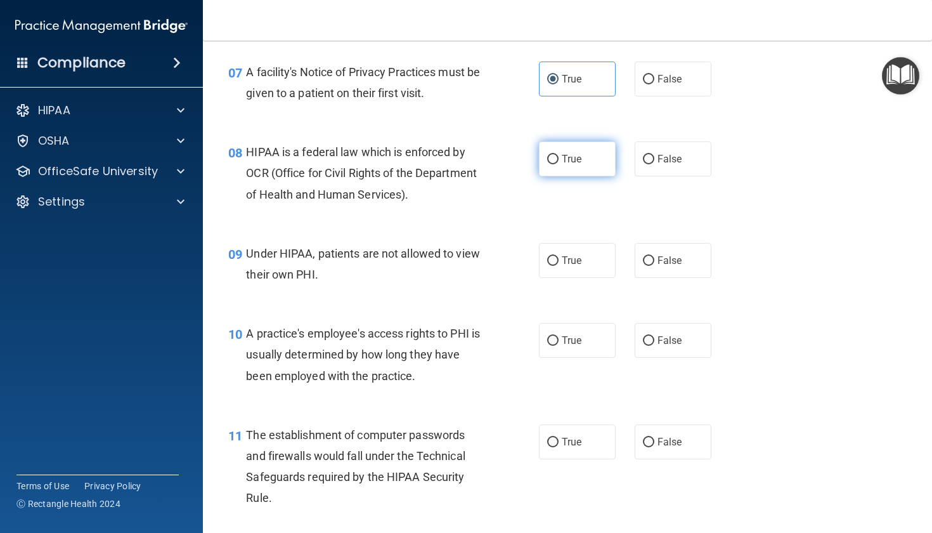
radio input "true"
click at [679, 273] on label "False" at bounding box center [673, 260] width 77 height 35
click at [655, 266] on input "False" at bounding box center [648, 261] width 11 height 10
radio input "true"
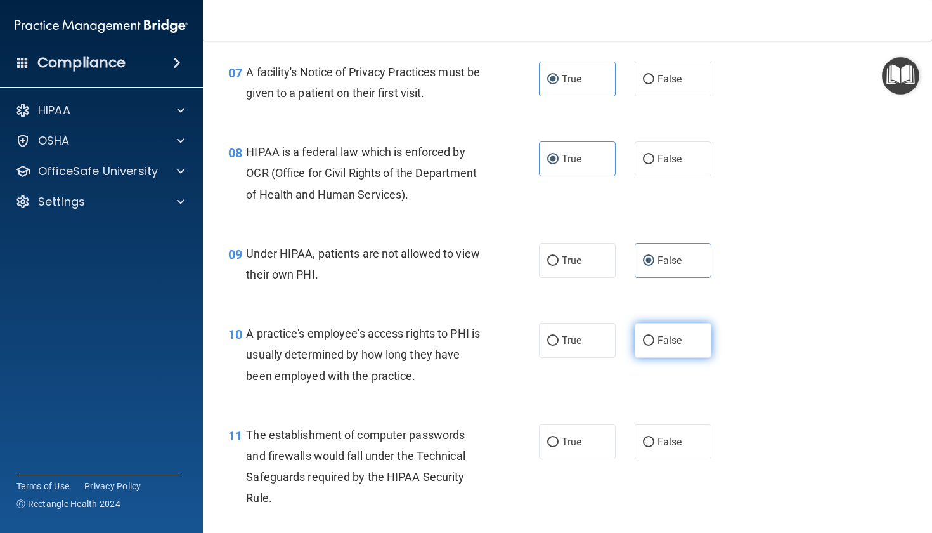
click at [658, 346] on span "False" at bounding box center [670, 340] width 25 height 12
click at [655, 346] on input "False" at bounding box center [648, 341] width 11 height 10
radio input "true"
click at [569, 459] on label "True" at bounding box center [577, 441] width 77 height 35
click at [559, 447] on input "True" at bounding box center [552, 443] width 11 height 10
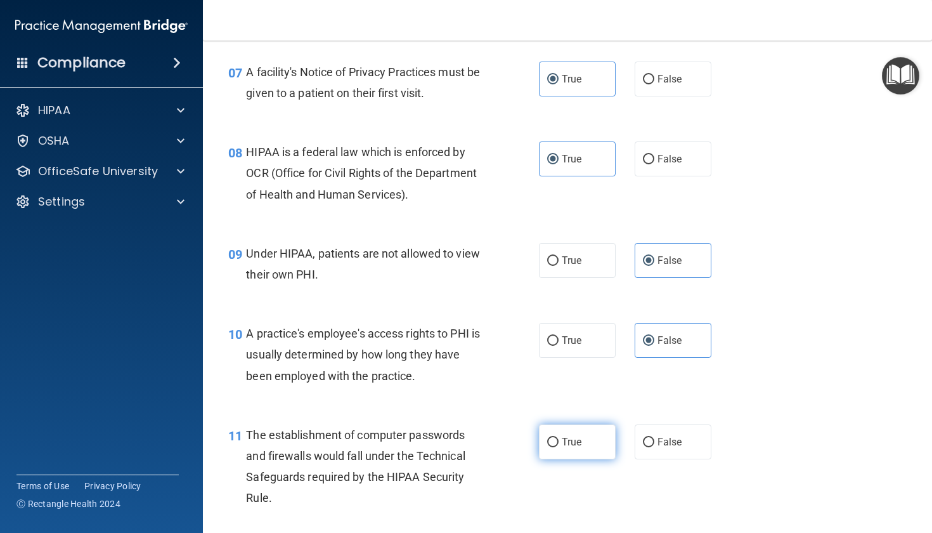
radio input "true"
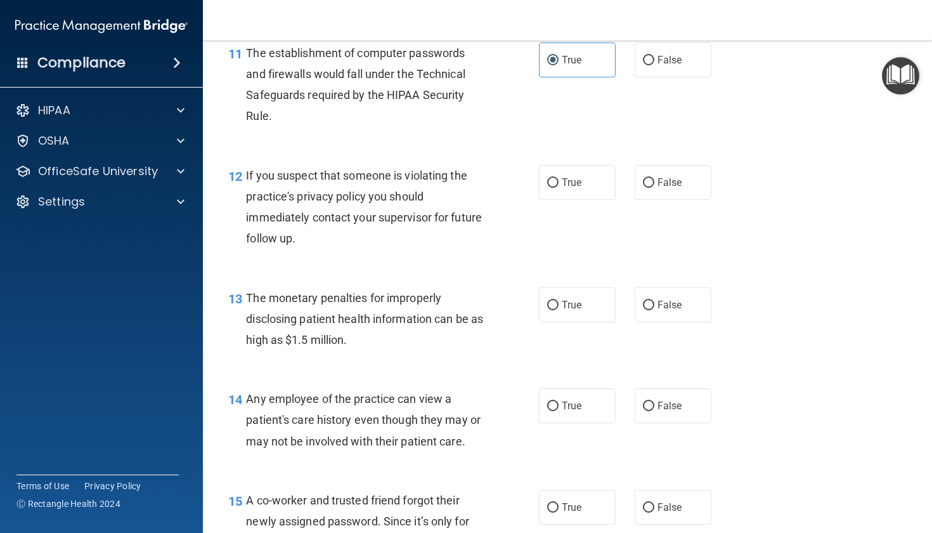
scroll to position [1173, 0]
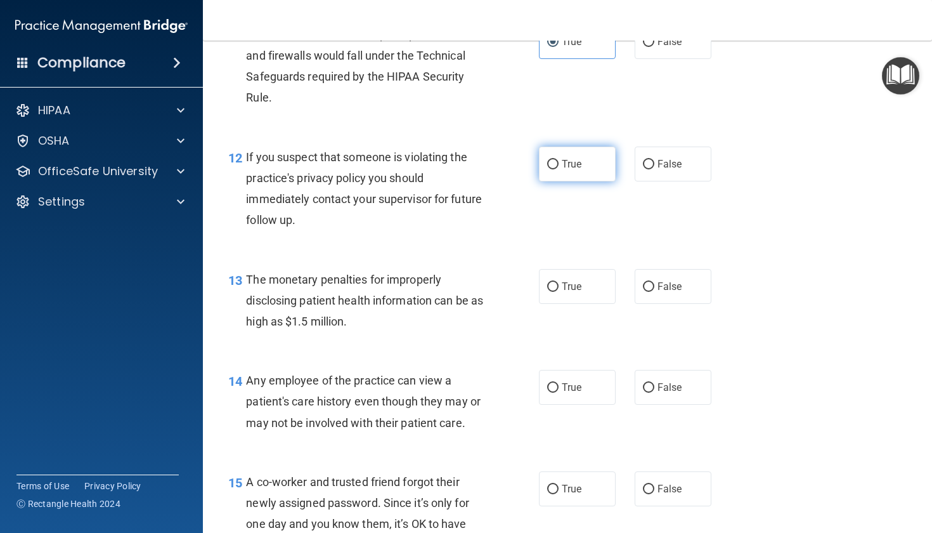
click at [575, 170] on span "True" at bounding box center [572, 164] width 20 height 12
click at [559, 169] on input "True" at bounding box center [552, 165] width 11 height 10
radio input "true"
click at [562, 292] on span "True" at bounding box center [572, 286] width 20 height 12
click at [559, 292] on input "True" at bounding box center [552, 287] width 11 height 10
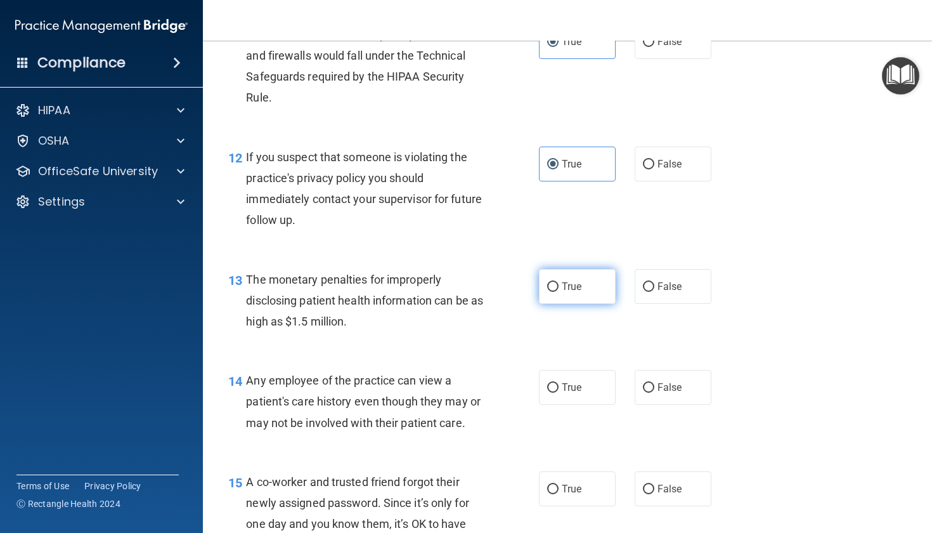
radio input "true"
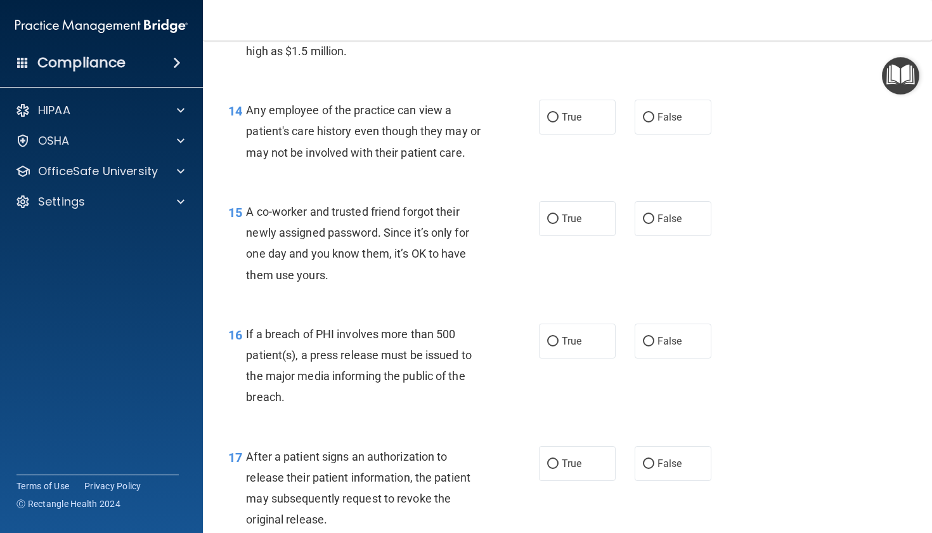
scroll to position [1420, 0]
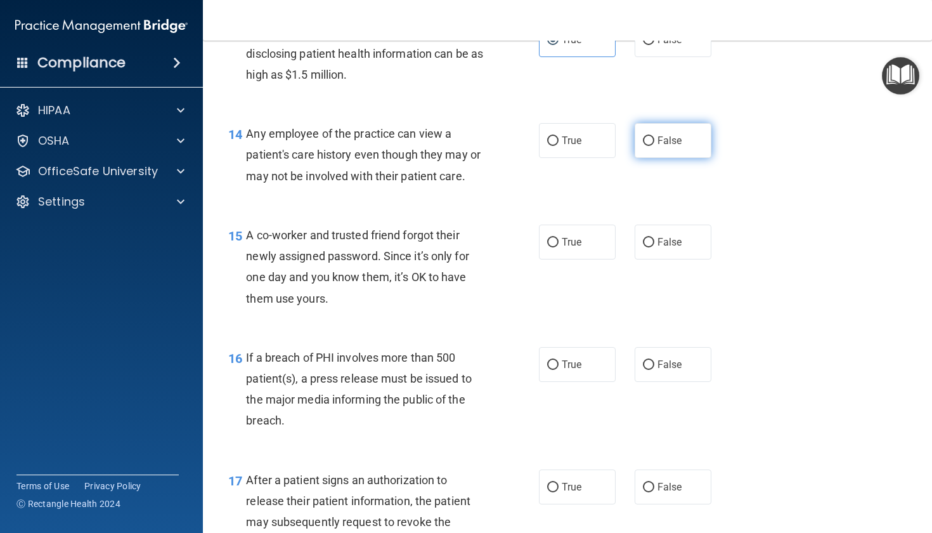
click at [691, 158] on label "False" at bounding box center [673, 140] width 77 height 35
click at [655, 146] on input "False" at bounding box center [648, 141] width 11 height 10
radio input "true"
click at [615, 259] on div "True False" at bounding box center [631, 242] width 184 height 35
click at [643, 247] on input "False" at bounding box center [648, 243] width 11 height 10
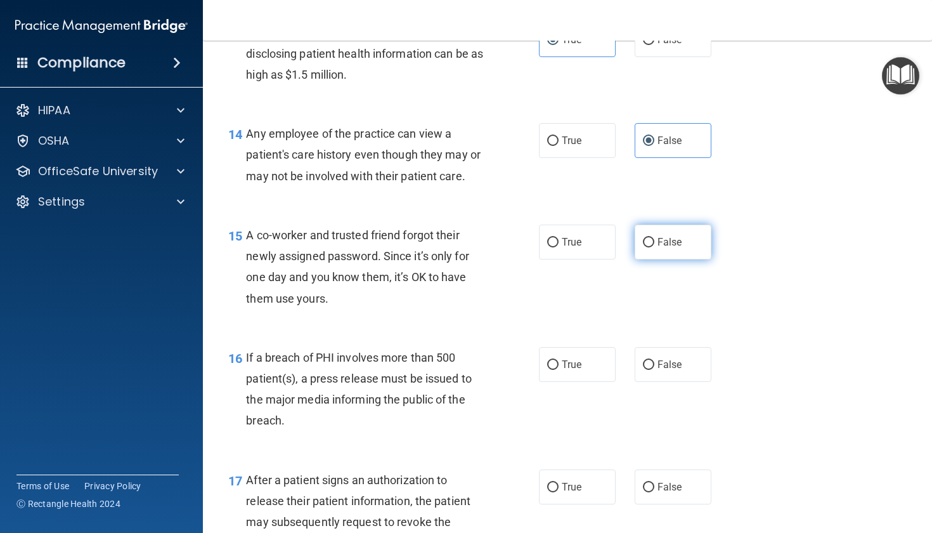
radio input "true"
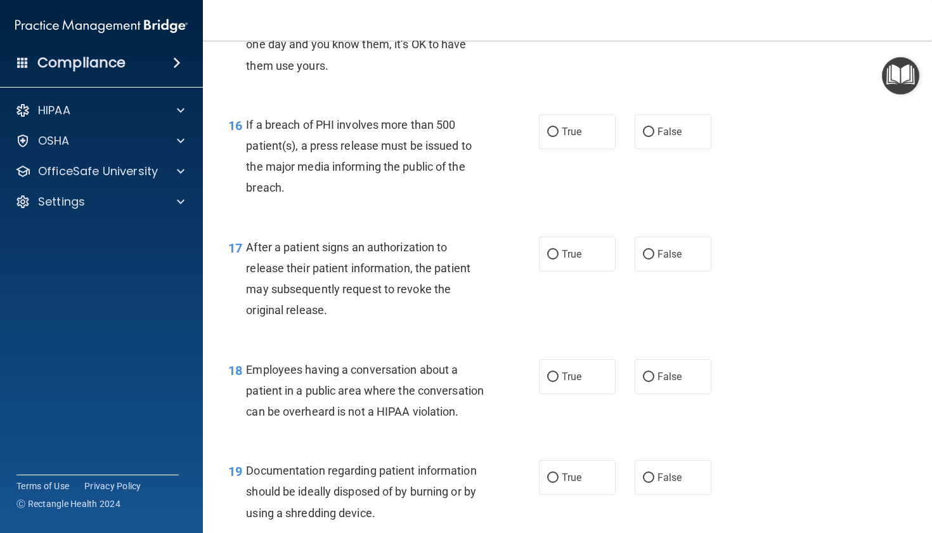
scroll to position [1681, 0]
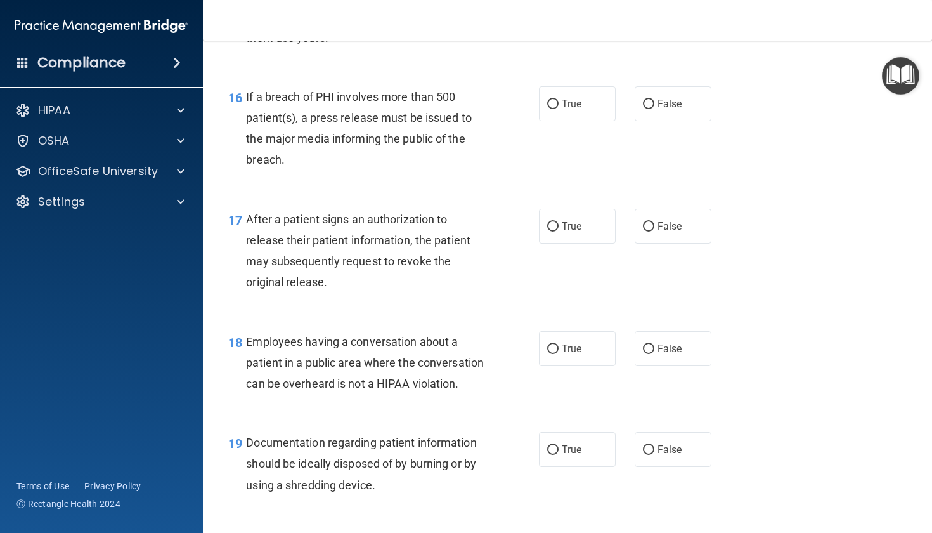
click at [578, 97] on div "16 If a breach of PHI involves more than 500 patient(s), a press release must b…" at bounding box center [568, 131] width 698 height 122
click at [577, 105] on label "True" at bounding box center [577, 103] width 77 height 35
click at [559, 105] on input "True" at bounding box center [552, 105] width 11 height 10
radio input "true"
click at [549, 244] on label "True" at bounding box center [577, 226] width 77 height 35
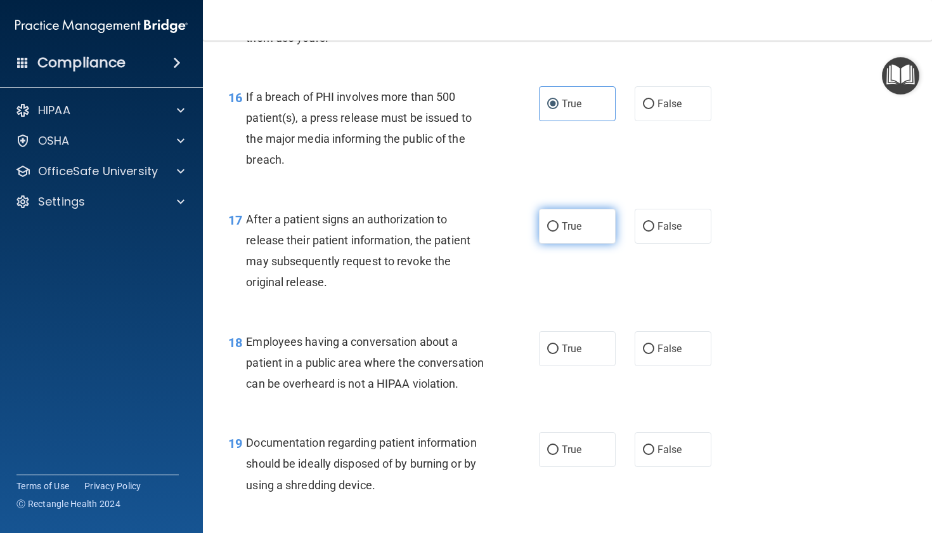
click at [549, 232] on input "True" at bounding box center [552, 227] width 11 height 10
radio input "true"
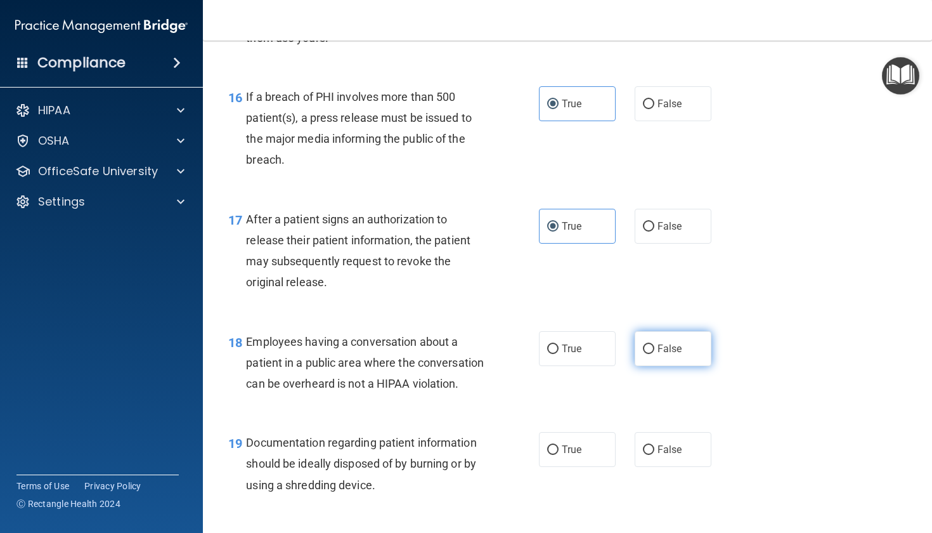
click at [682, 353] on label "False" at bounding box center [673, 348] width 77 height 35
click at [655, 353] on input "False" at bounding box center [648, 349] width 11 height 10
radio input "true"
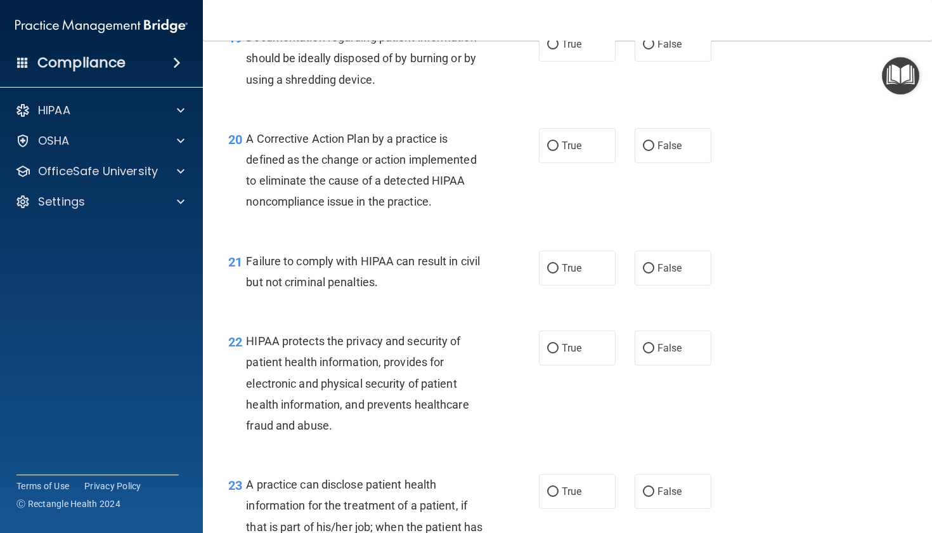
scroll to position [2063, 0]
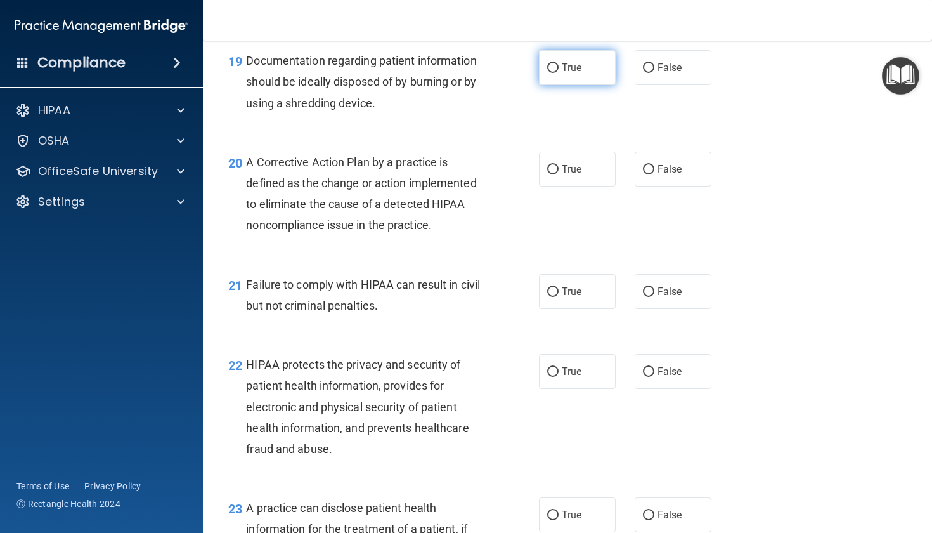
click at [582, 85] on label "True" at bounding box center [577, 67] width 77 height 35
click at [559, 73] on input "True" at bounding box center [552, 68] width 11 height 10
radio input "true"
click at [650, 338] on div "21 Failure to comply with HIPAA can result in civil but not criminal penalties.…" at bounding box center [568, 298] width 698 height 80
click at [650, 309] on label "False" at bounding box center [673, 291] width 77 height 35
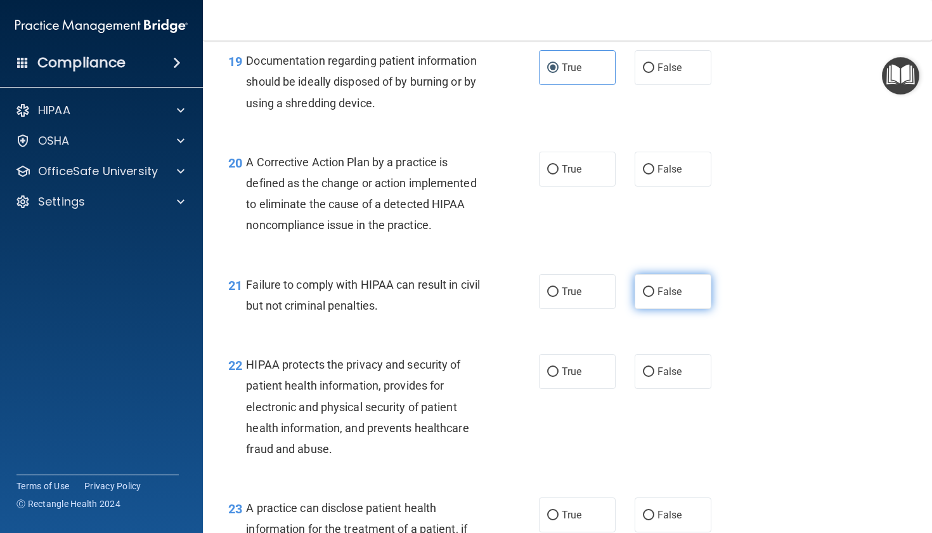
click at [650, 297] on input "False" at bounding box center [648, 292] width 11 height 10
radio input "true"
click at [577, 186] on label "True" at bounding box center [577, 169] width 77 height 35
click at [559, 174] on input "True" at bounding box center [552, 170] width 11 height 10
radio input "true"
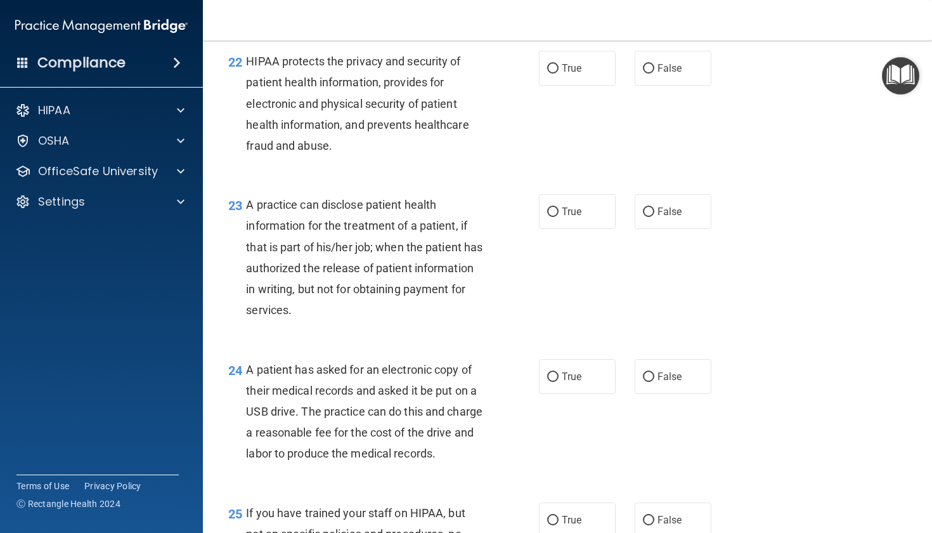
scroll to position [2380, 0]
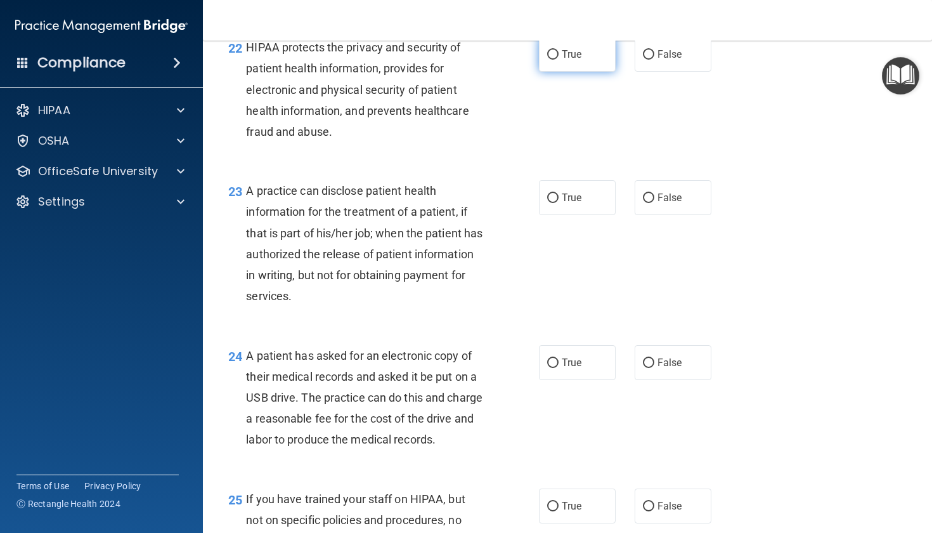
click at [562, 60] on span "True" at bounding box center [572, 54] width 20 height 12
click at [558, 60] on input "True" at bounding box center [552, 55] width 11 height 10
radio input "true"
click at [562, 204] on span "True" at bounding box center [572, 198] width 20 height 12
click at [558, 203] on input "True" at bounding box center [552, 198] width 11 height 10
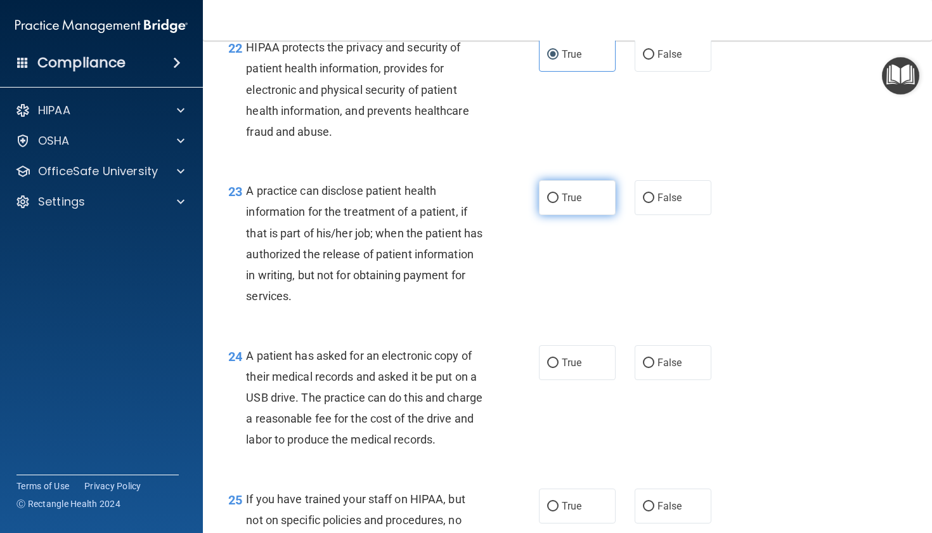
radio input "true"
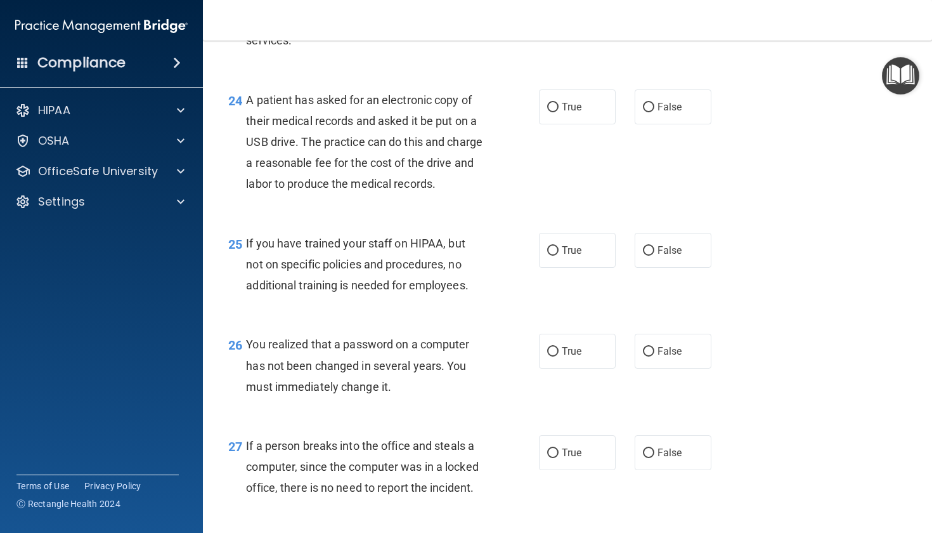
scroll to position [2608, 0]
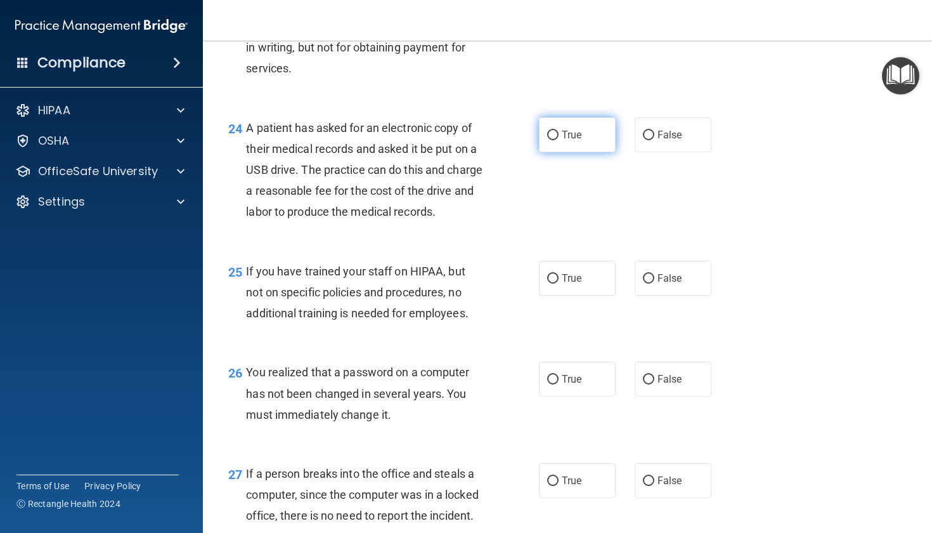
click at [578, 152] on label "True" at bounding box center [577, 134] width 77 height 35
click at [559, 140] on input "True" at bounding box center [552, 136] width 11 height 10
radio input "true"
click at [649, 296] on label "False" at bounding box center [673, 278] width 77 height 35
click at [649, 284] on input "False" at bounding box center [648, 279] width 11 height 10
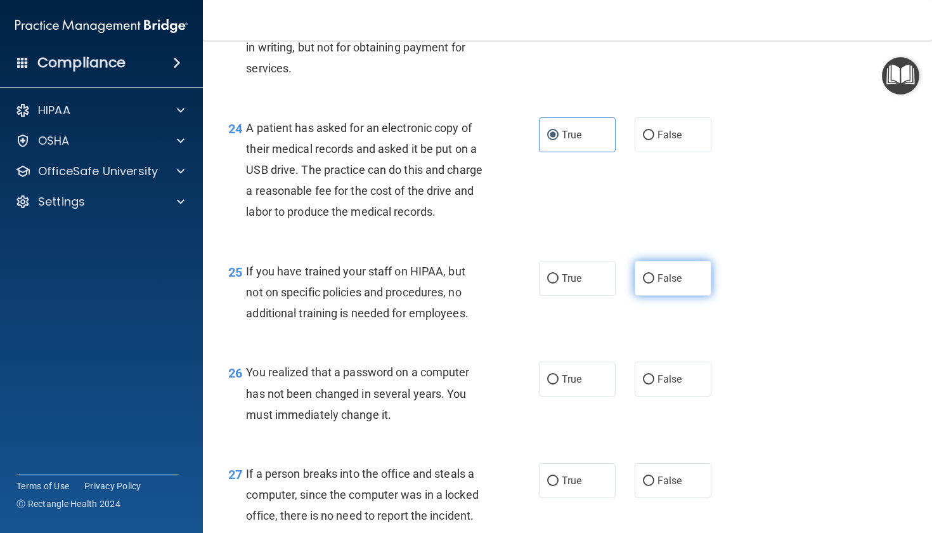
radio input "true"
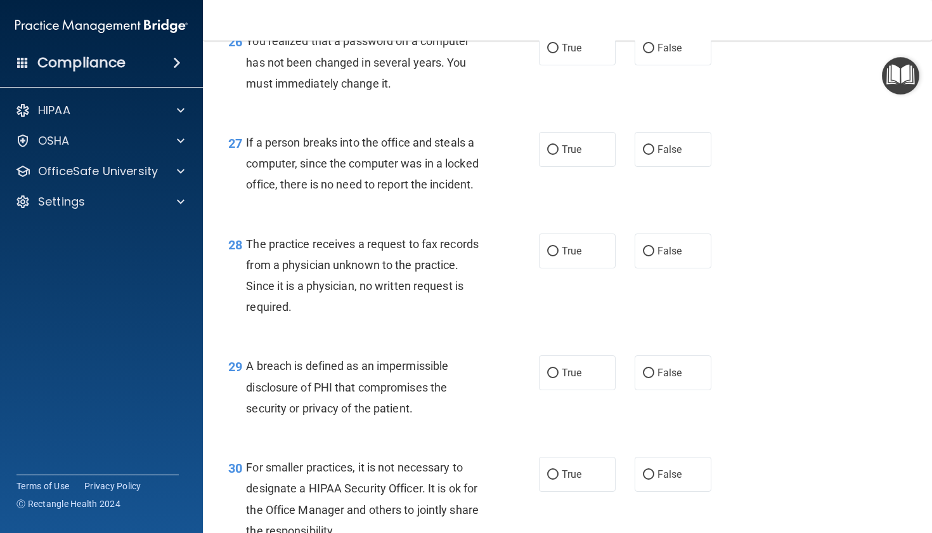
scroll to position [2925, 0]
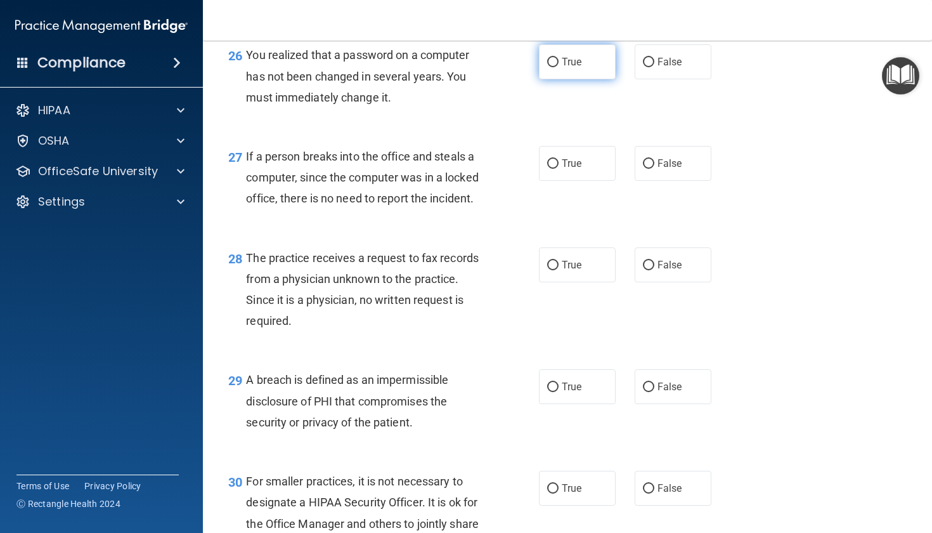
click at [563, 68] on span "True" at bounding box center [572, 62] width 20 height 12
click at [559, 67] on input "True" at bounding box center [552, 63] width 11 height 10
radio input "true"
click at [662, 169] on span "False" at bounding box center [670, 163] width 25 height 12
click at [655, 169] on input "False" at bounding box center [648, 164] width 11 height 10
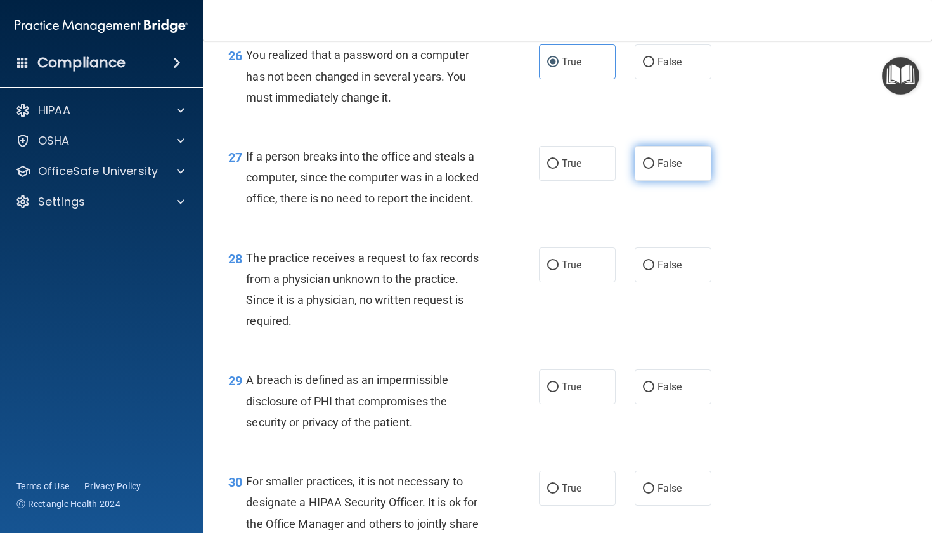
radio input "true"
click at [584, 282] on label "True" at bounding box center [577, 264] width 77 height 35
click at [559, 270] on input "True" at bounding box center [552, 266] width 11 height 10
radio input "true"
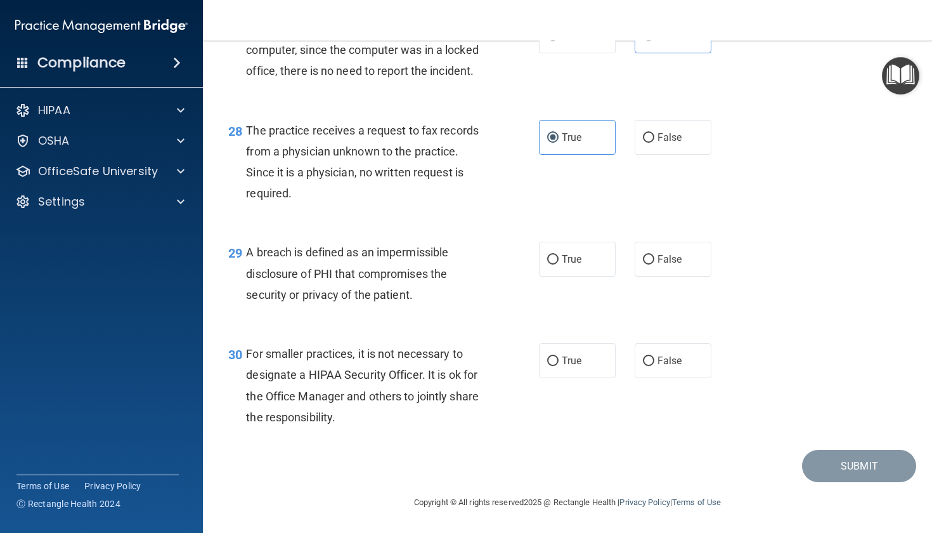
scroll to position [3120, 0]
click at [580, 257] on label "True" at bounding box center [577, 259] width 77 height 35
click at [559, 257] on input "True" at bounding box center [552, 260] width 11 height 10
radio input "true"
click at [658, 366] on span "False" at bounding box center [670, 361] width 25 height 12
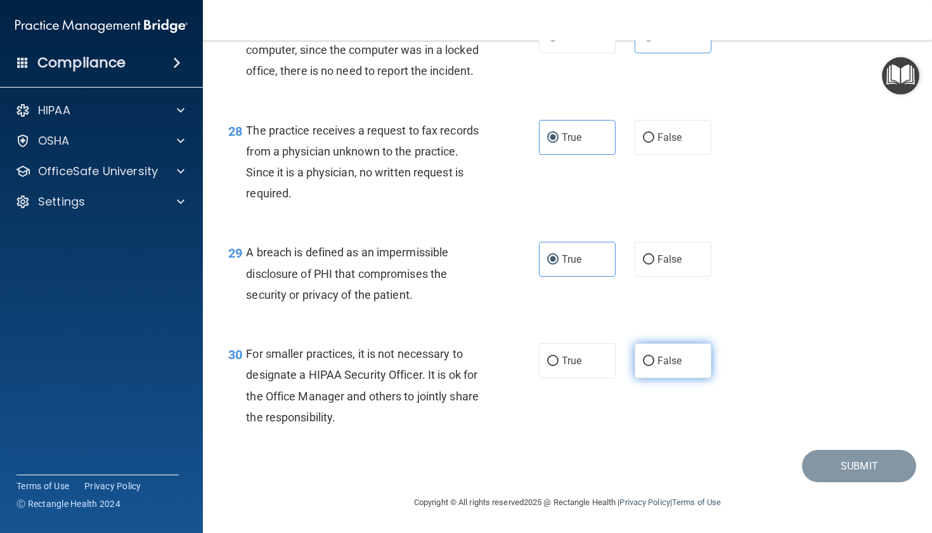
click at [655, 366] on input "False" at bounding box center [648, 361] width 11 height 10
radio input "true"
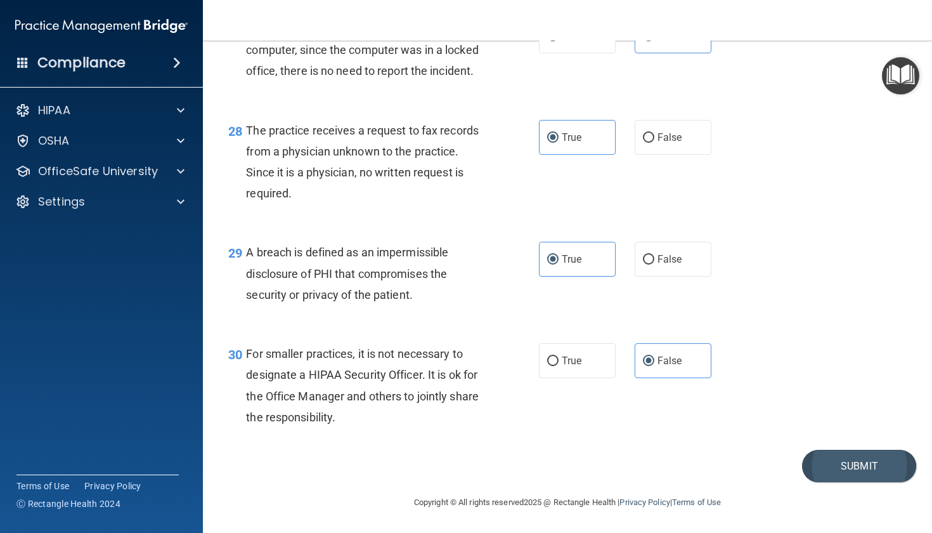
click at [840, 476] on button "Submit" at bounding box center [859, 466] width 114 height 32
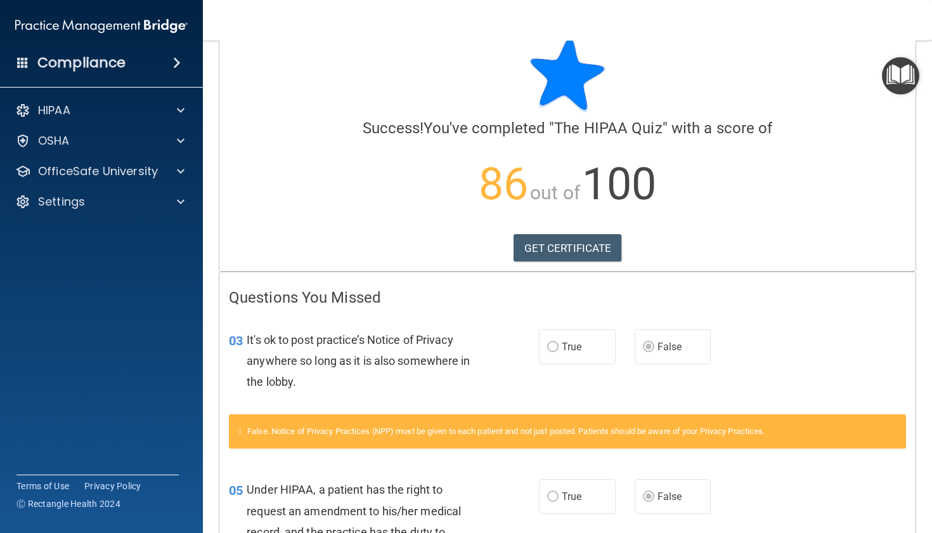
scroll to position [23, 0]
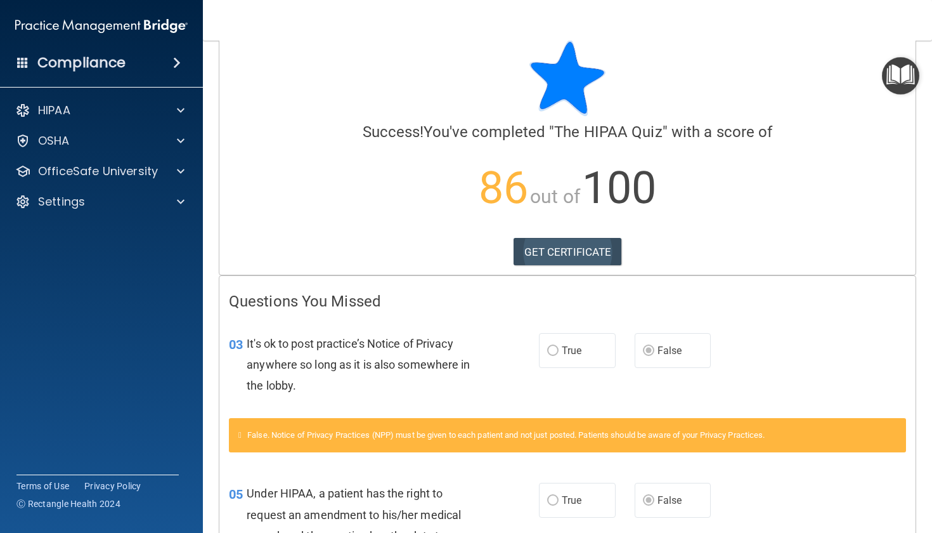
click at [598, 252] on link "GET CERTIFICATE" at bounding box center [568, 252] width 108 height 28
click at [905, 64] on img "Open Resource Center" at bounding box center [900, 75] width 37 height 37
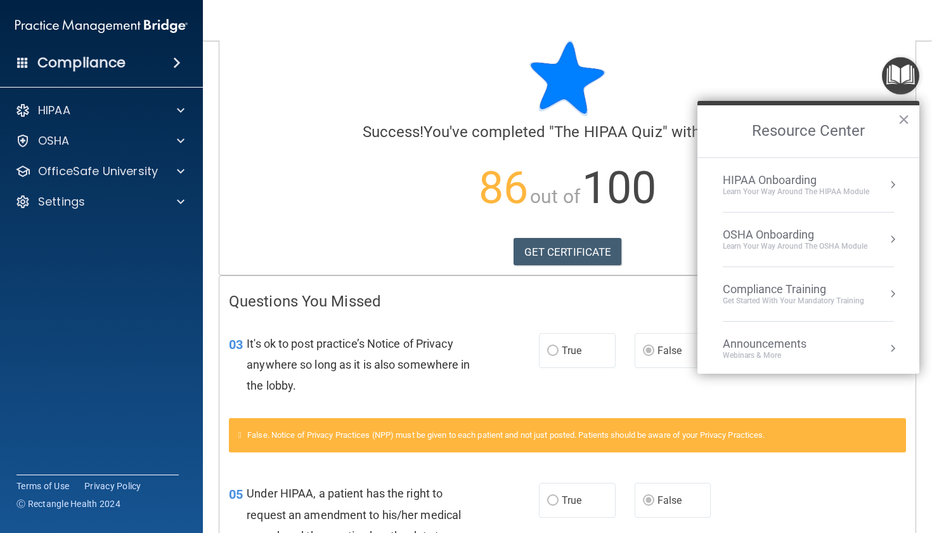
click at [669, 208] on p "86 out of 100" at bounding box center [567, 188] width 677 height 82
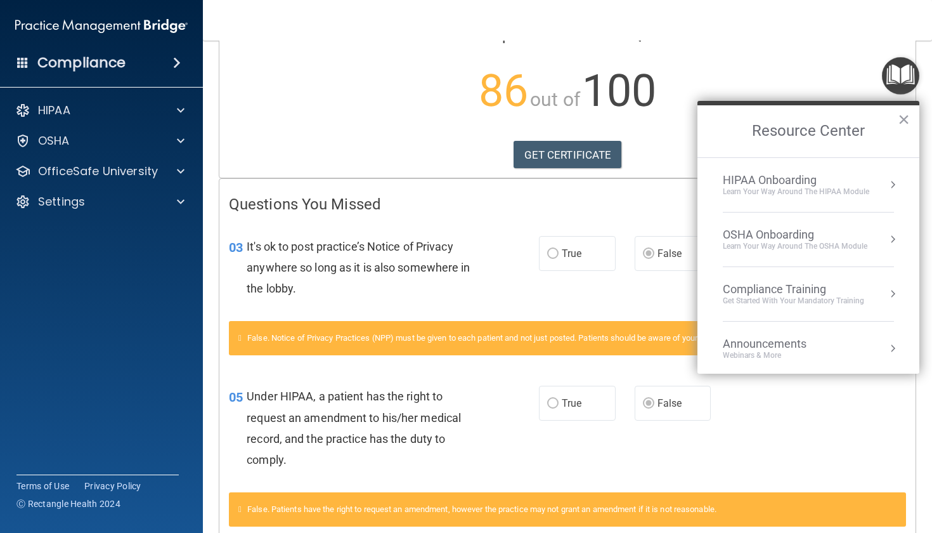
scroll to position [0, 0]
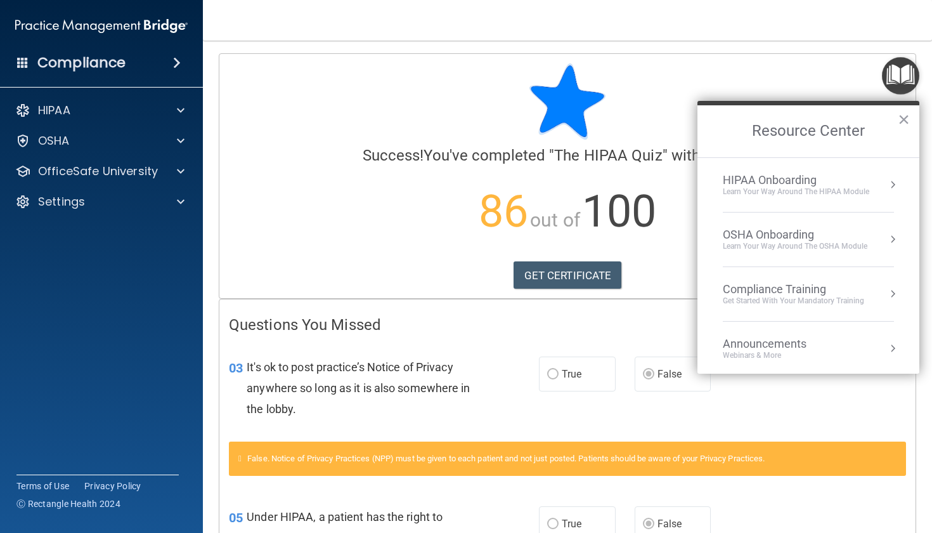
click at [819, 173] on div "HIPAA Onboarding" at bounding box center [796, 180] width 147 height 14
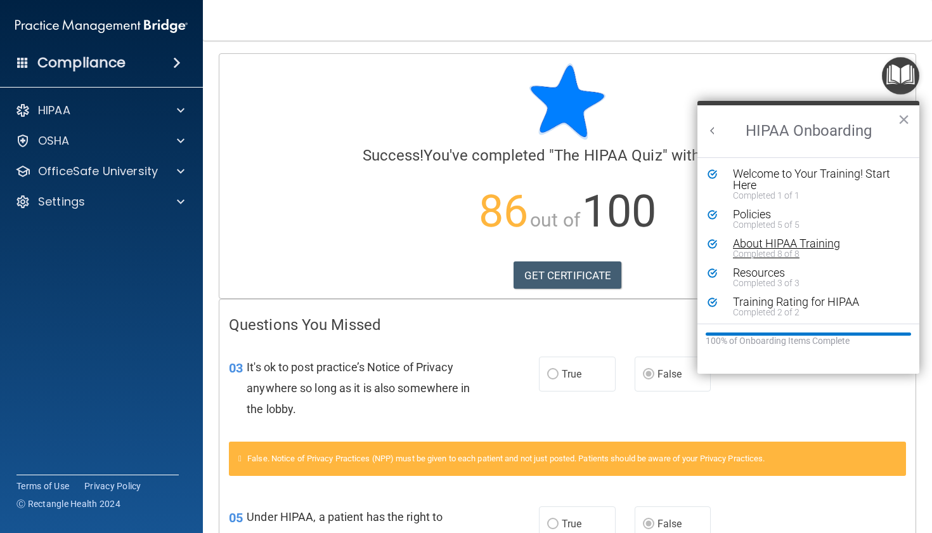
click at [769, 244] on div "About HIPAA Training" at bounding box center [813, 243] width 160 height 11
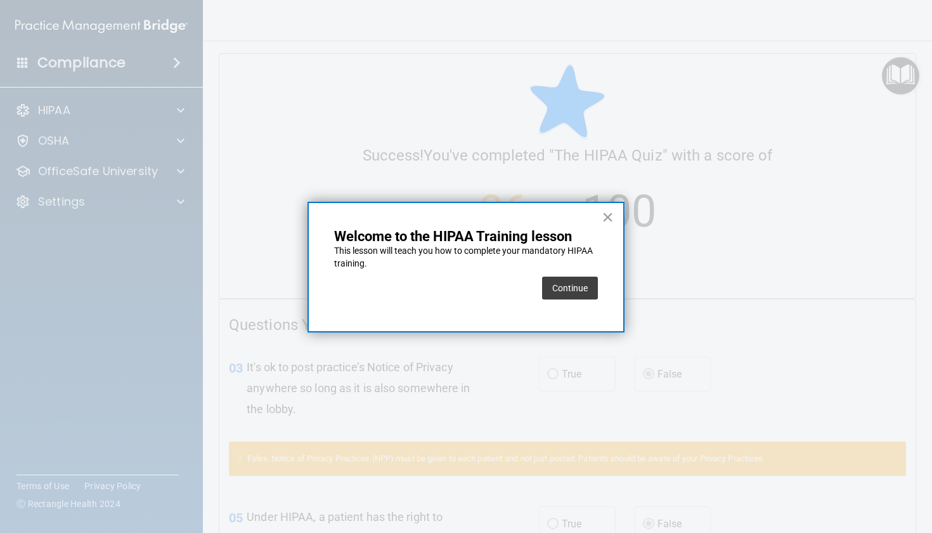
click at [550, 299] on div "Continue" at bounding box center [570, 288] width 56 height 36
click at [558, 293] on button "Continue" at bounding box center [570, 288] width 56 height 23
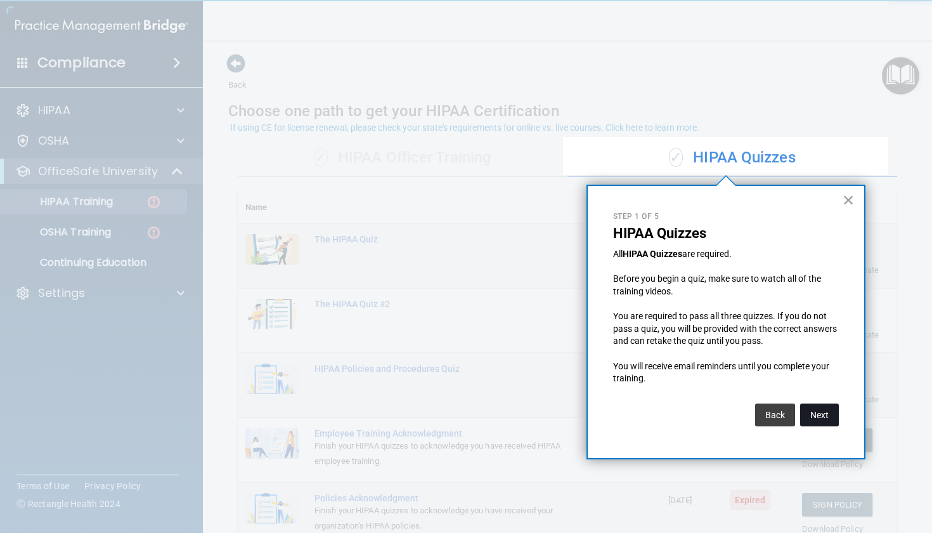
click at [814, 417] on button "Next" at bounding box center [819, 414] width 39 height 23
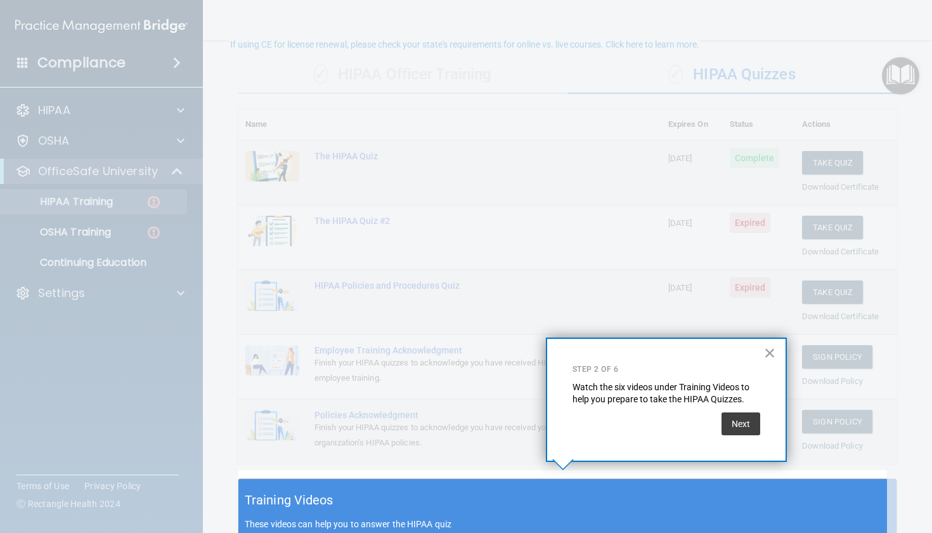
click at [796, 175] on div at bounding box center [562, 235] width 649 height 470
click at [739, 426] on button "Next" at bounding box center [741, 423] width 39 height 23
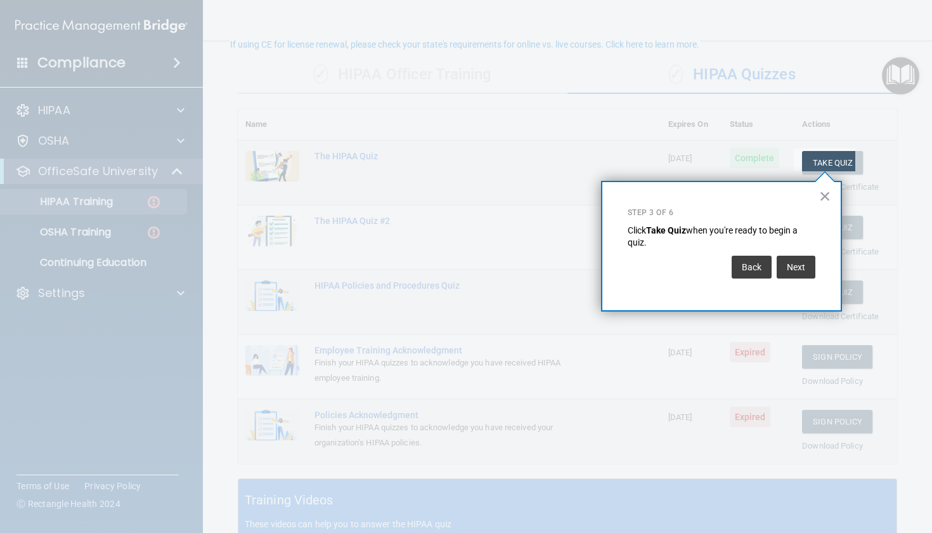
click at [816, 199] on div "× Step 3 of 6 Click Take Quiz when you're ready to begin a quiz. Back Next" at bounding box center [721, 246] width 241 height 131
click at [823, 195] on button "×" at bounding box center [826, 196] width 12 height 20
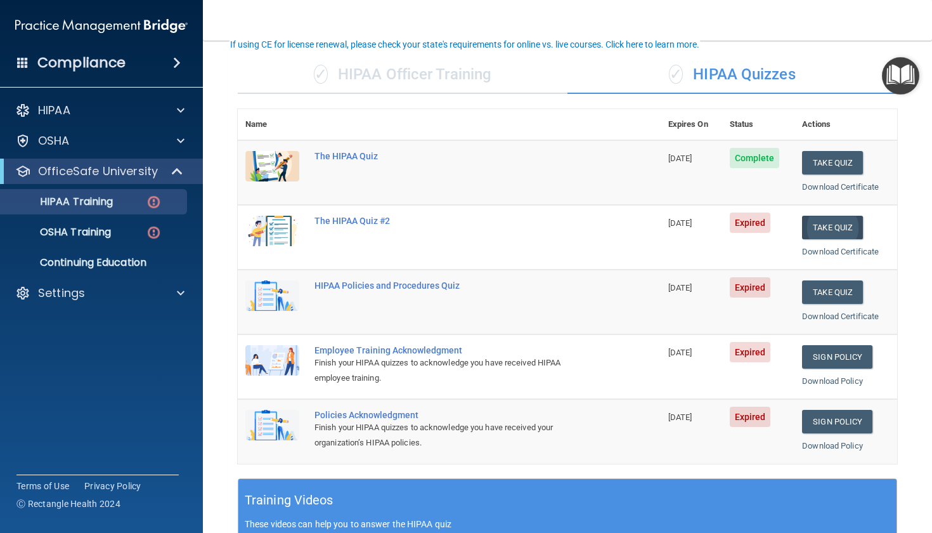
click at [811, 219] on button "Take Quiz" at bounding box center [832, 227] width 61 height 23
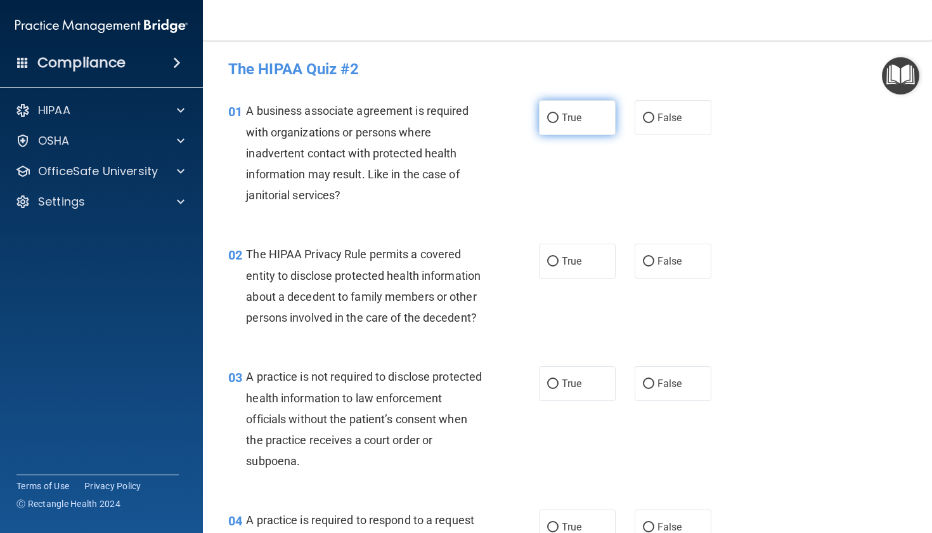
click at [550, 121] on input "True" at bounding box center [552, 119] width 11 height 10
radio input "true"
click at [550, 121] on input "True" at bounding box center [552, 119] width 11 height 10
click at [647, 389] on input "False" at bounding box center [648, 384] width 11 height 10
radio input "true"
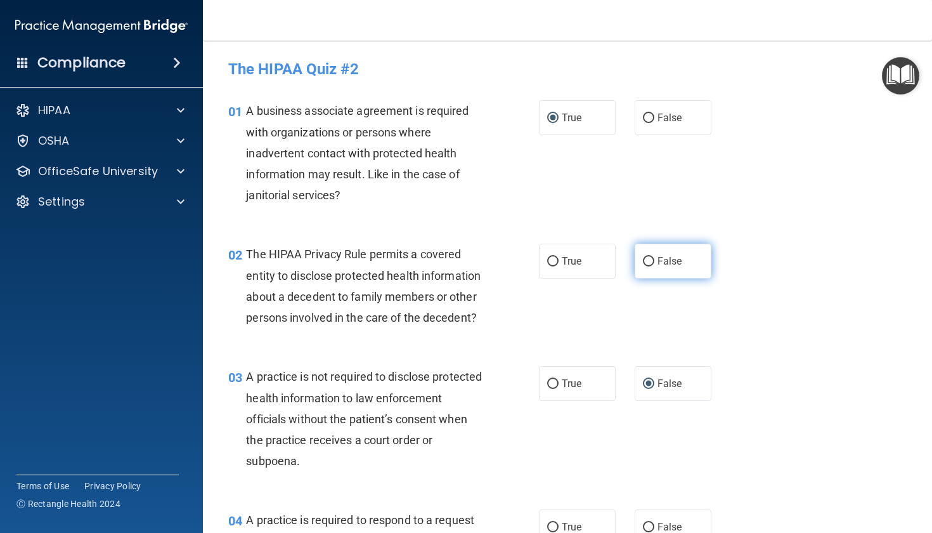
click at [656, 272] on label "False" at bounding box center [673, 261] width 77 height 35
click at [655, 266] on input "False" at bounding box center [648, 262] width 11 height 10
radio input "true"
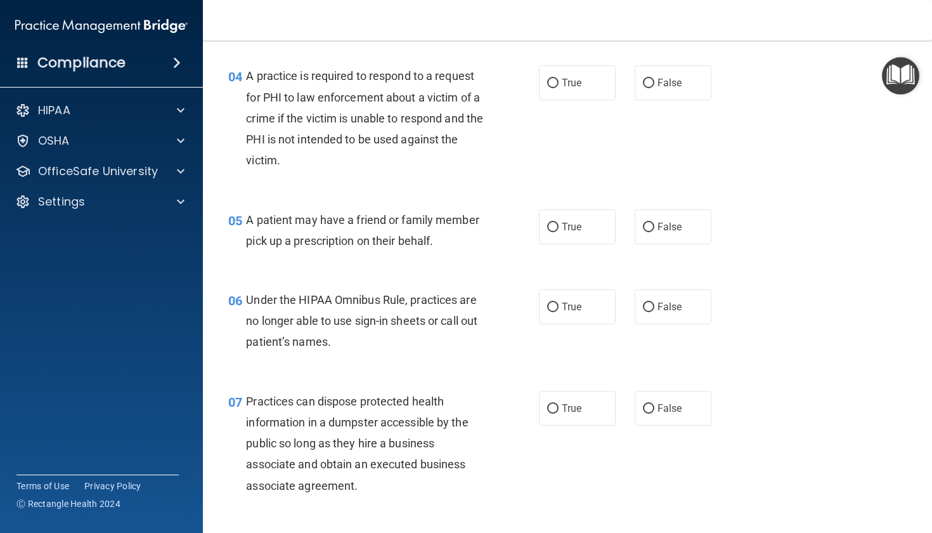
scroll to position [434, 0]
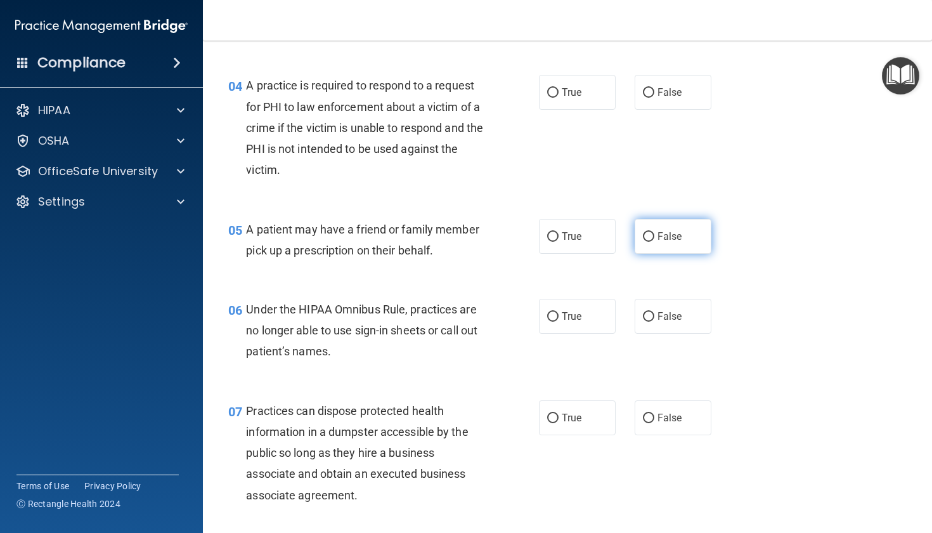
click at [644, 245] on label "False" at bounding box center [673, 236] width 77 height 35
click at [644, 242] on input "False" at bounding box center [648, 237] width 11 height 10
radio input "true"
click at [547, 322] on input "True" at bounding box center [552, 317] width 11 height 10
radio input "true"
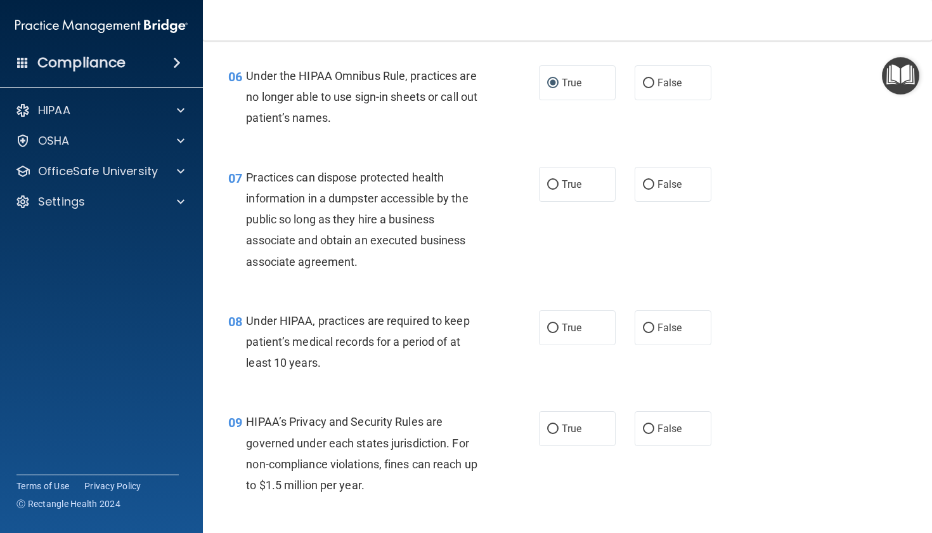
scroll to position [650, 0]
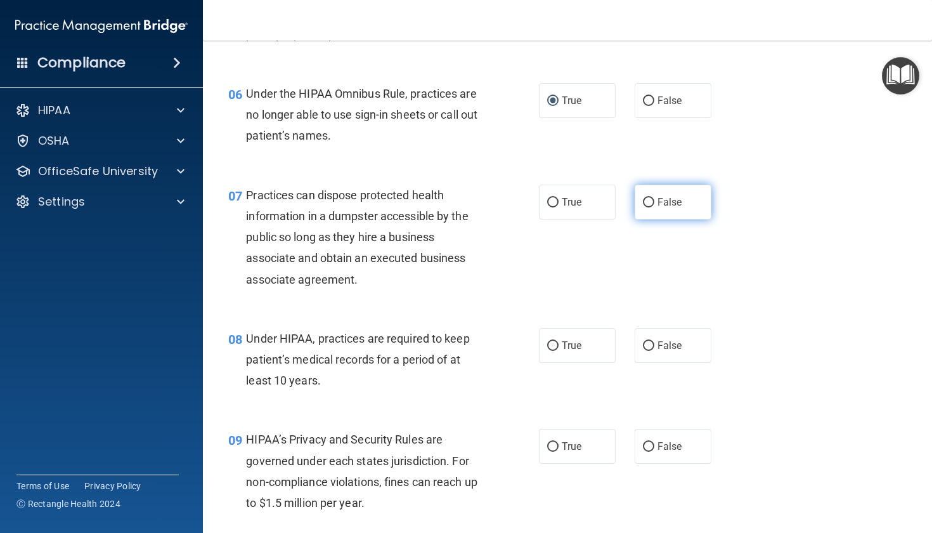
click at [648, 214] on label "False" at bounding box center [673, 202] width 77 height 35
click at [648, 207] on input "False" at bounding box center [648, 203] width 11 height 10
radio input "true"
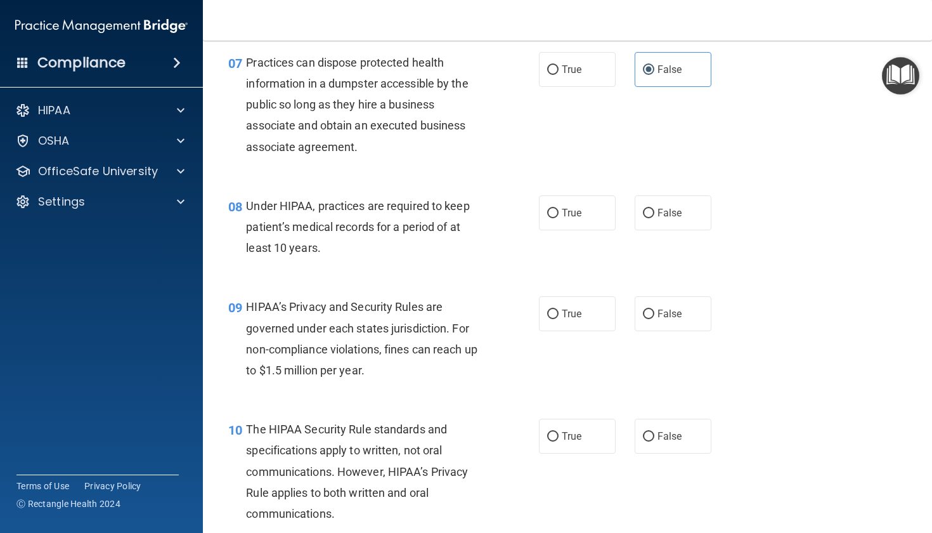
scroll to position [787, 0]
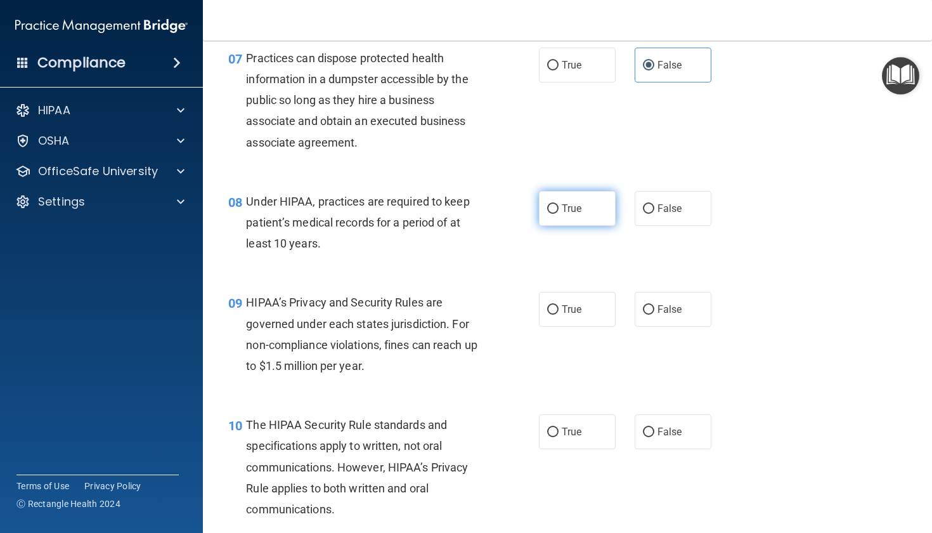
click at [580, 226] on label "True" at bounding box center [577, 208] width 77 height 35
click at [559, 214] on input "True" at bounding box center [552, 209] width 11 height 10
radio input "true"
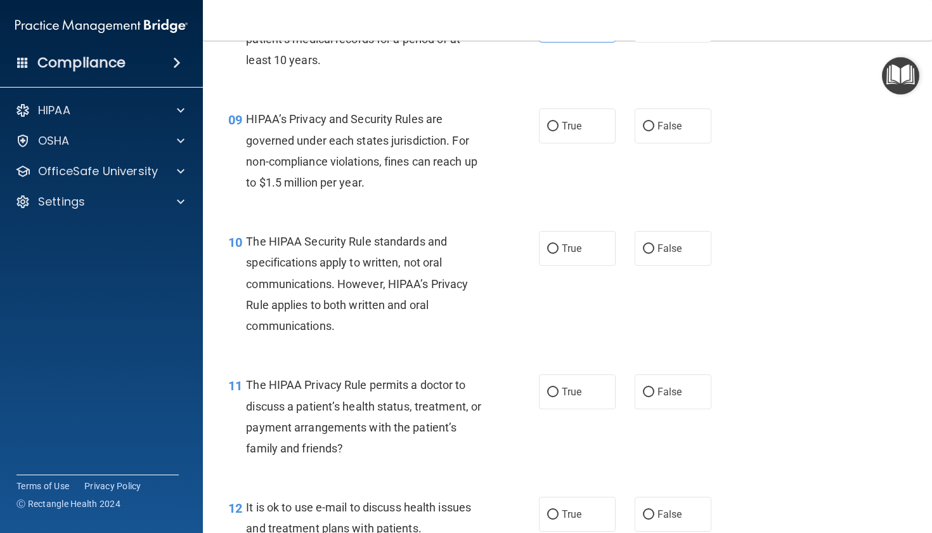
scroll to position [979, 0]
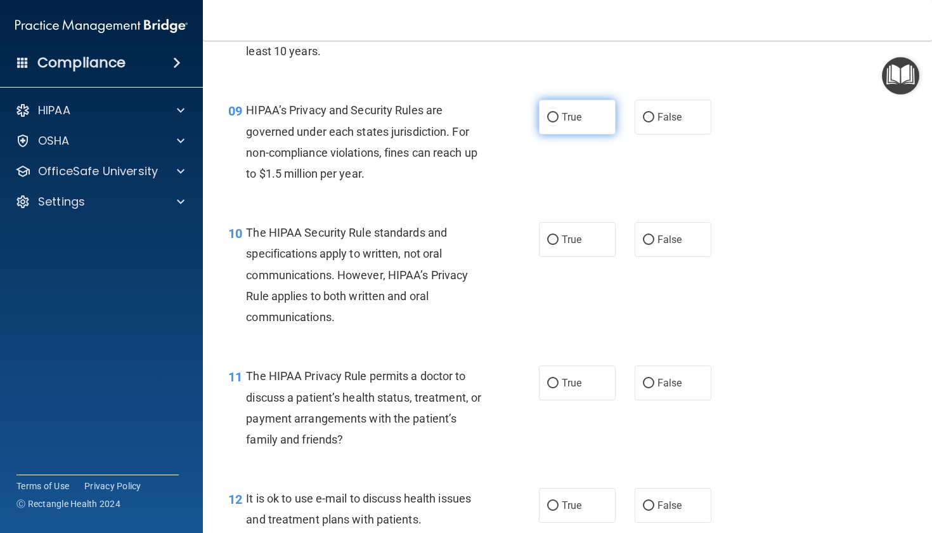
click at [570, 126] on label "True" at bounding box center [577, 117] width 77 height 35
click at [559, 122] on input "True" at bounding box center [552, 118] width 11 height 10
radio input "true"
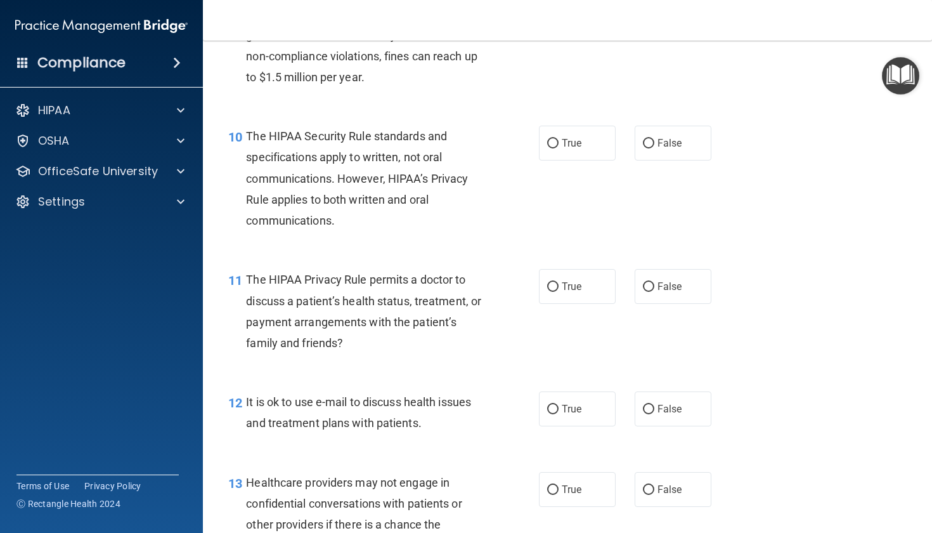
scroll to position [1117, 0]
